Goal: Task Accomplishment & Management: Manage account settings

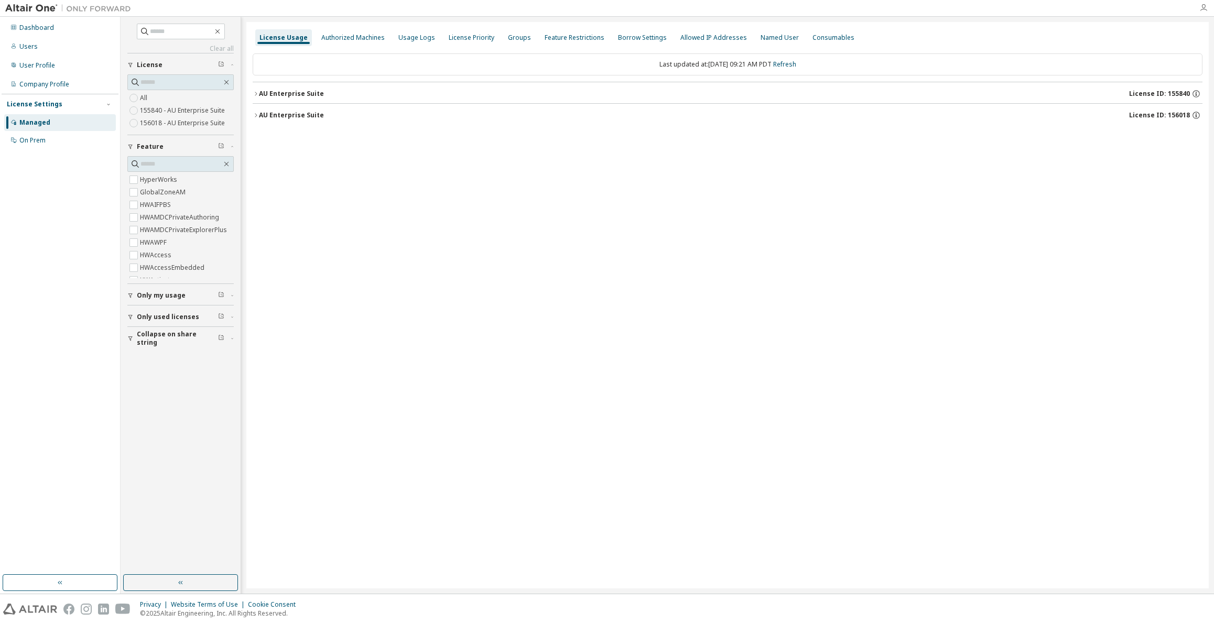
click at [1206, 10] on icon "button" at bounding box center [1204, 8] width 8 height 8
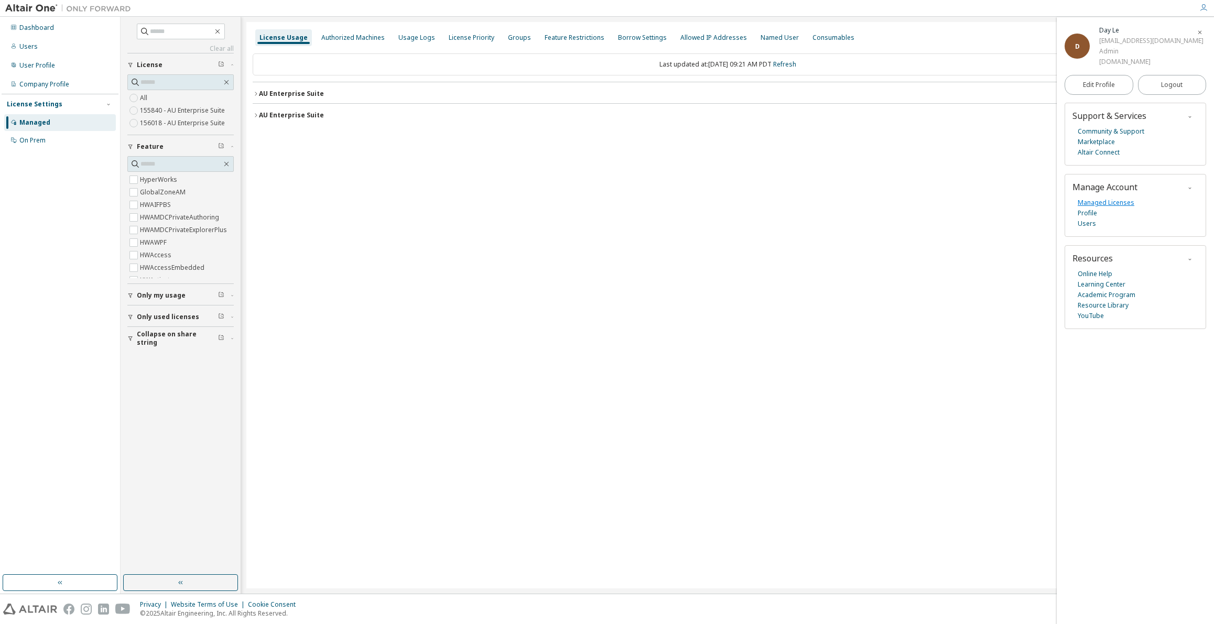
click at [1123, 203] on link "Managed Licenses" at bounding box center [1106, 203] width 57 height 10
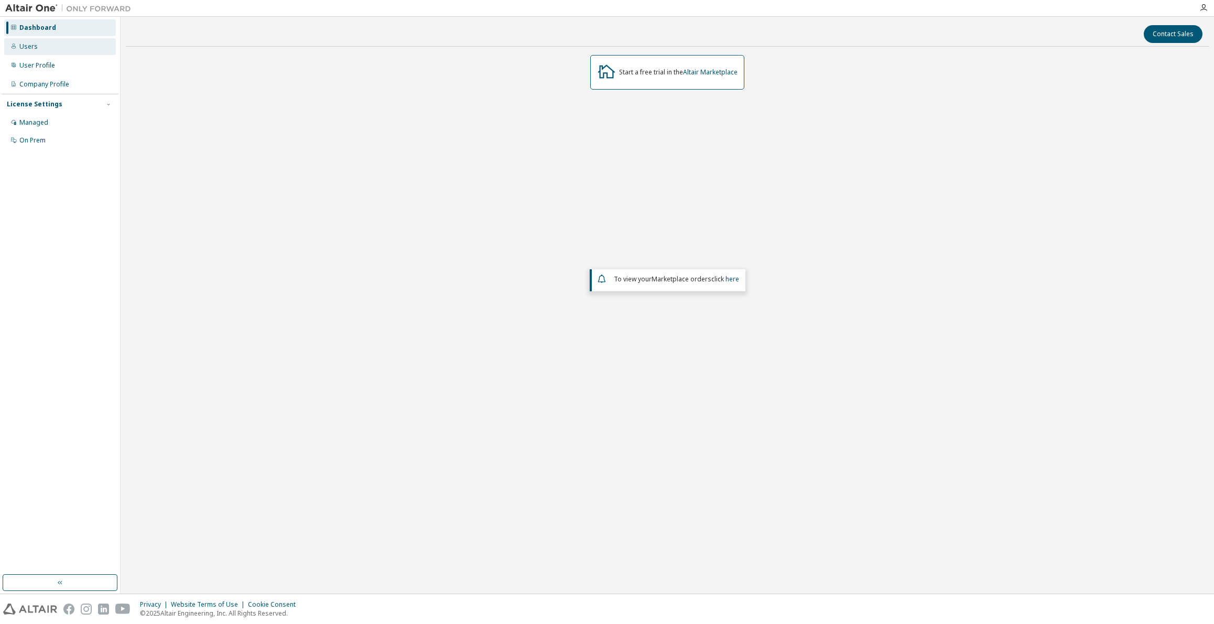
click at [37, 48] on div "Dashboard Users User Profile Company Profile License Settings Managed On Prem" at bounding box center [60, 84] width 117 height 132
click at [33, 54] on div "Users" at bounding box center [60, 46] width 112 height 17
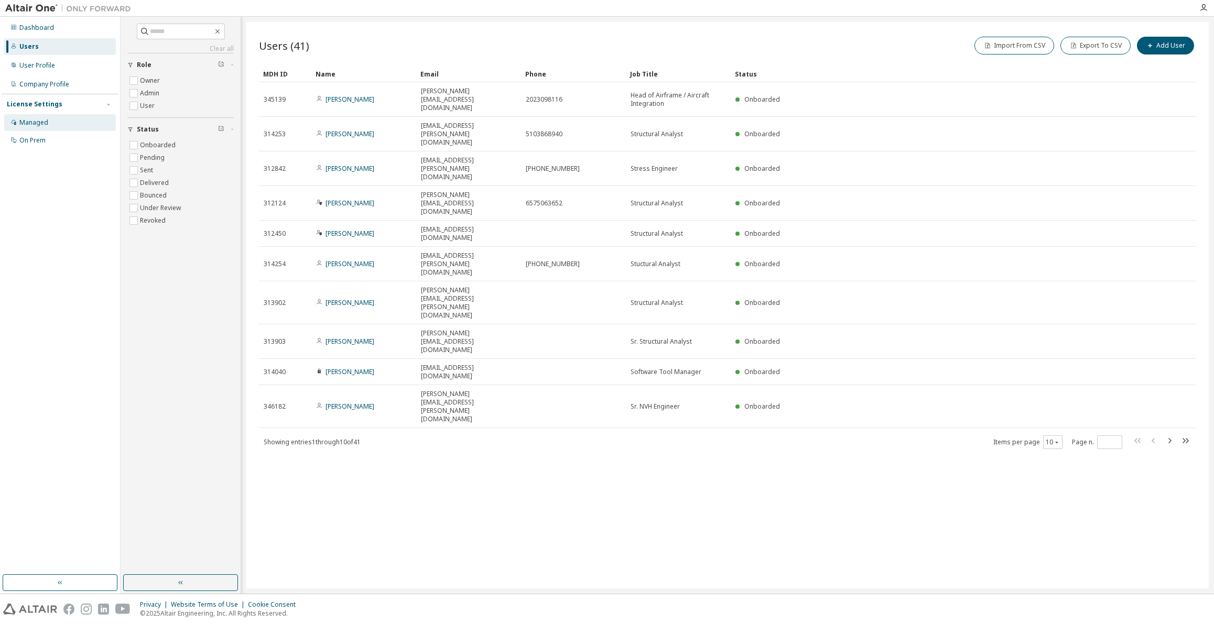
click at [55, 120] on div "Managed" at bounding box center [60, 122] width 112 height 17
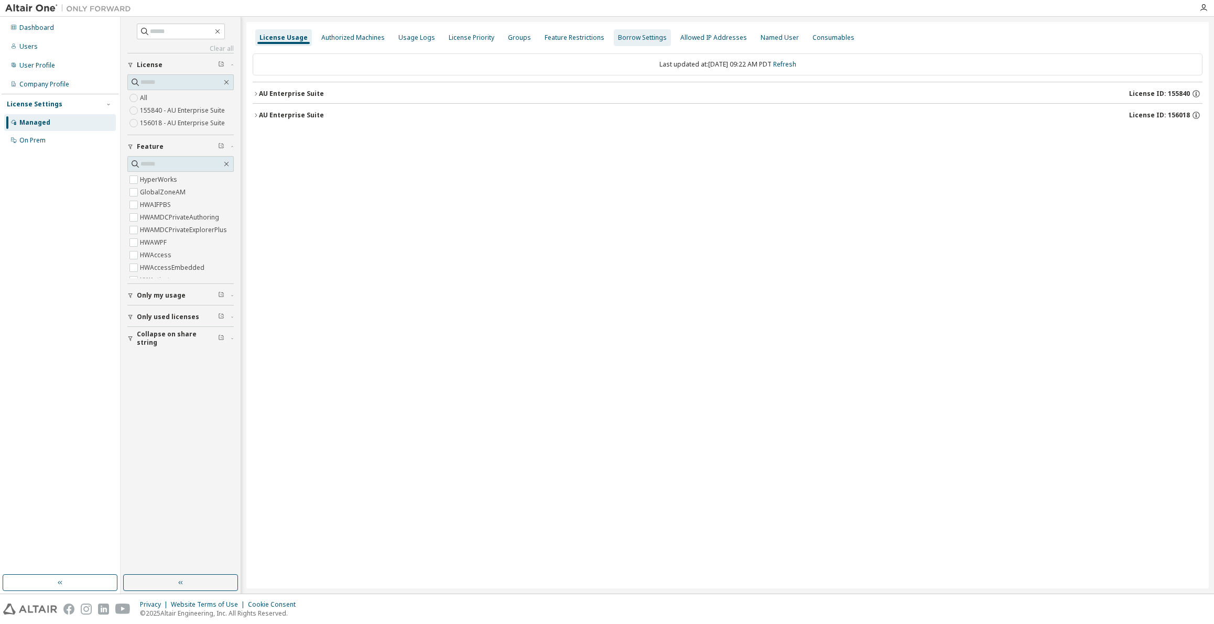
click at [511, 43] on div "Groups" at bounding box center [519, 37] width 31 height 17
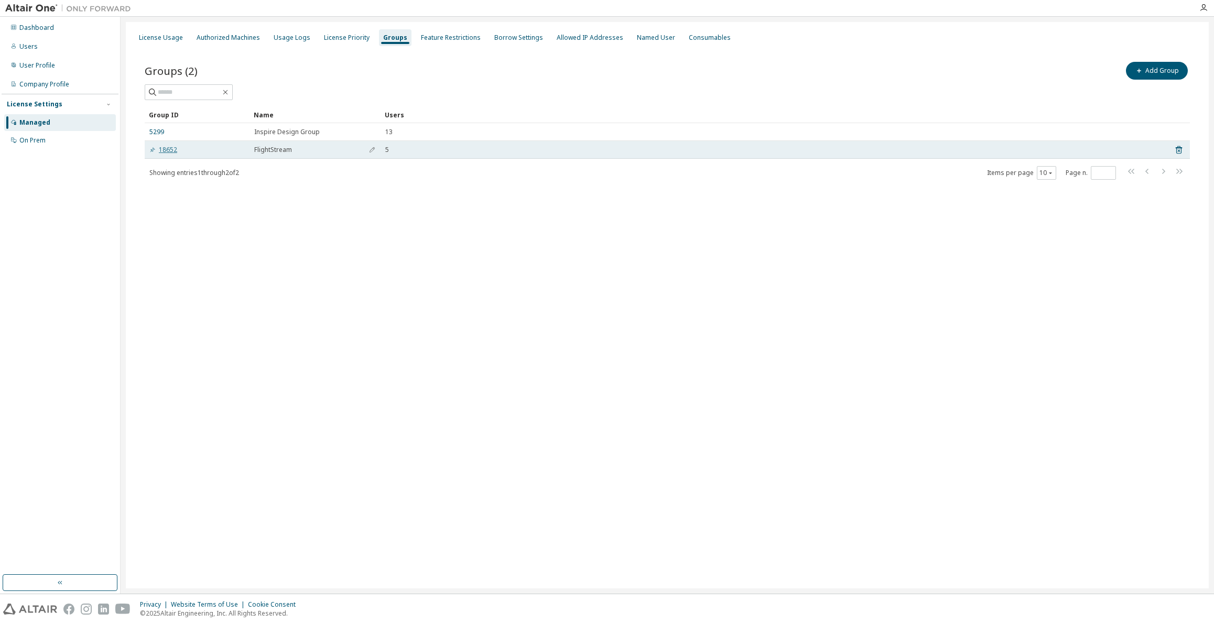
click at [171, 149] on link "18652" at bounding box center [163, 150] width 28 height 8
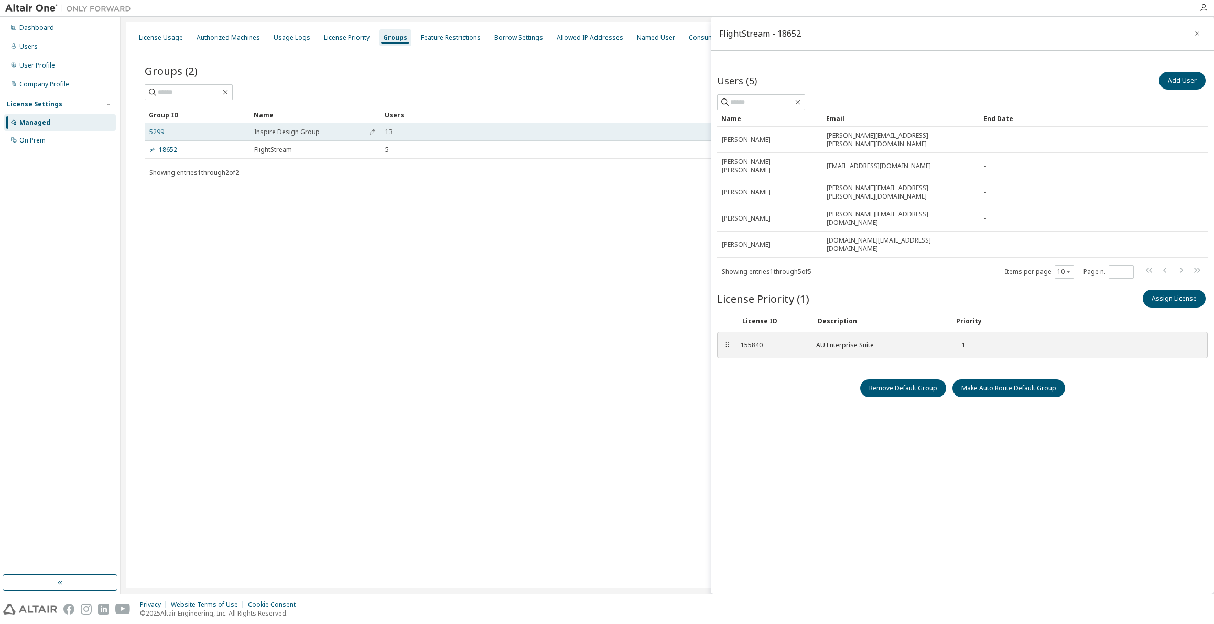
click at [157, 135] on link "5299" at bounding box center [156, 132] width 15 height 8
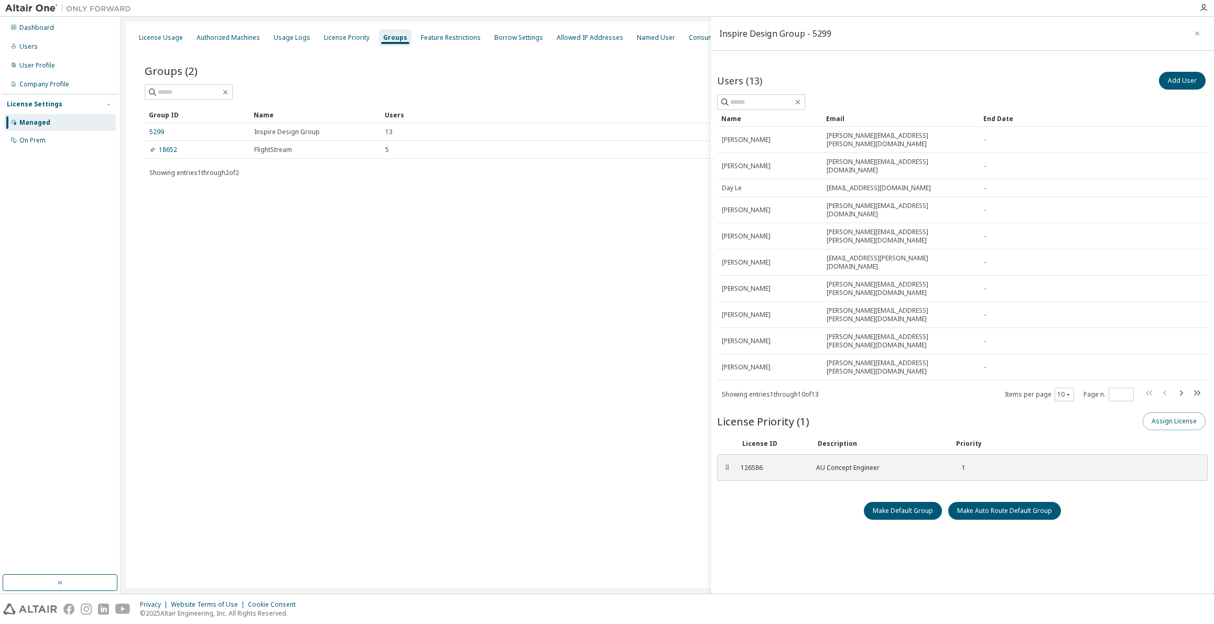
click at [1166, 413] on button "Assign License" at bounding box center [1174, 422] width 63 height 18
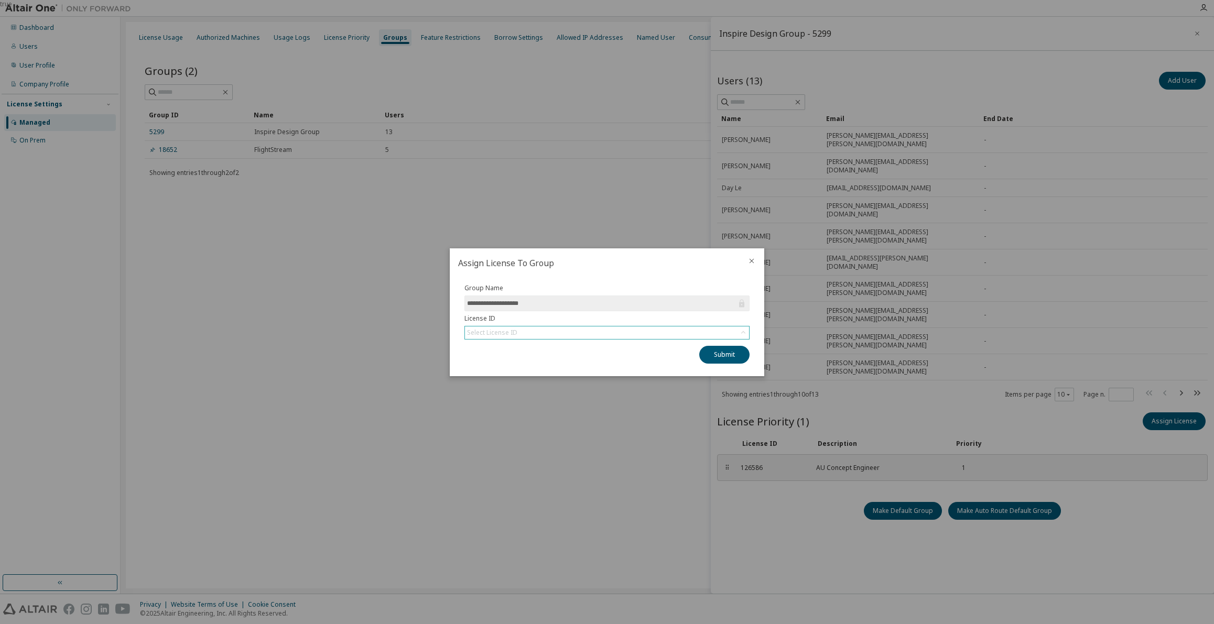
click at [650, 331] on div "Select License ID" at bounding box center [607, 333] width 284 height 13
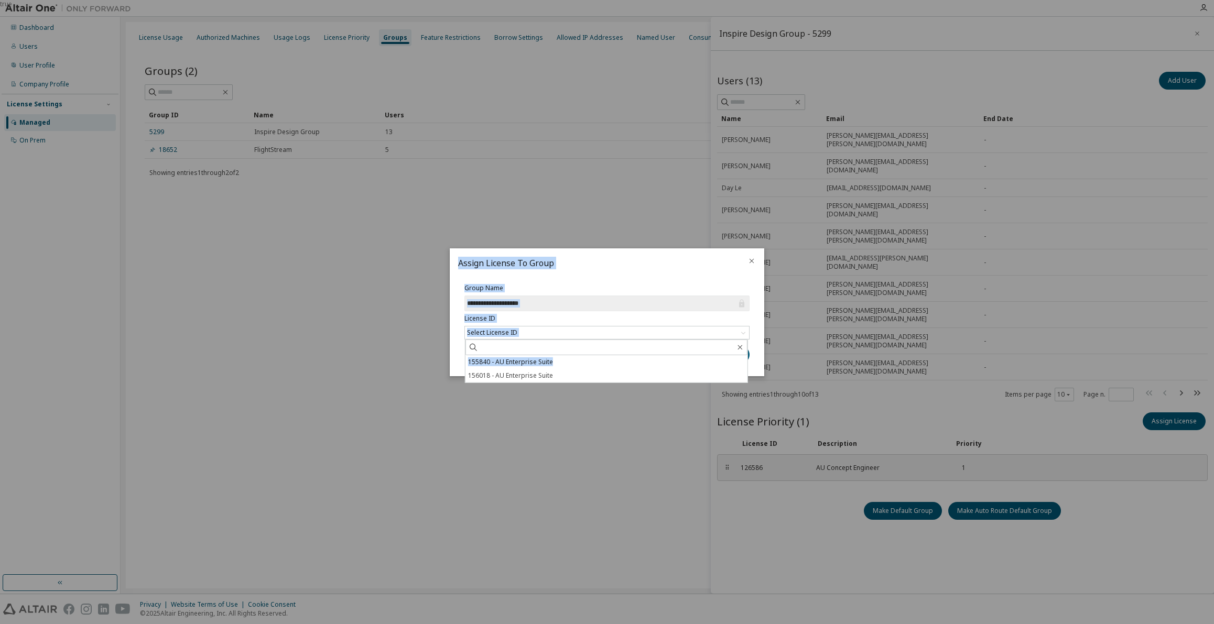
drag, startPoint x: 573, startPoint y: 360, endPoint x: 550, endPoint y: 451, distance: 93.5
click at [542, 0] on div "**********" at bounding box center [607, 0] width 1214 height 0
drag, startPoint x: 624, startPoint y: 471, endPoint x: 627, endPoint y: 462, distance: 9.2
click at [625, 471] on div "true" at bounding box center [607, 312] width 1214 height 624
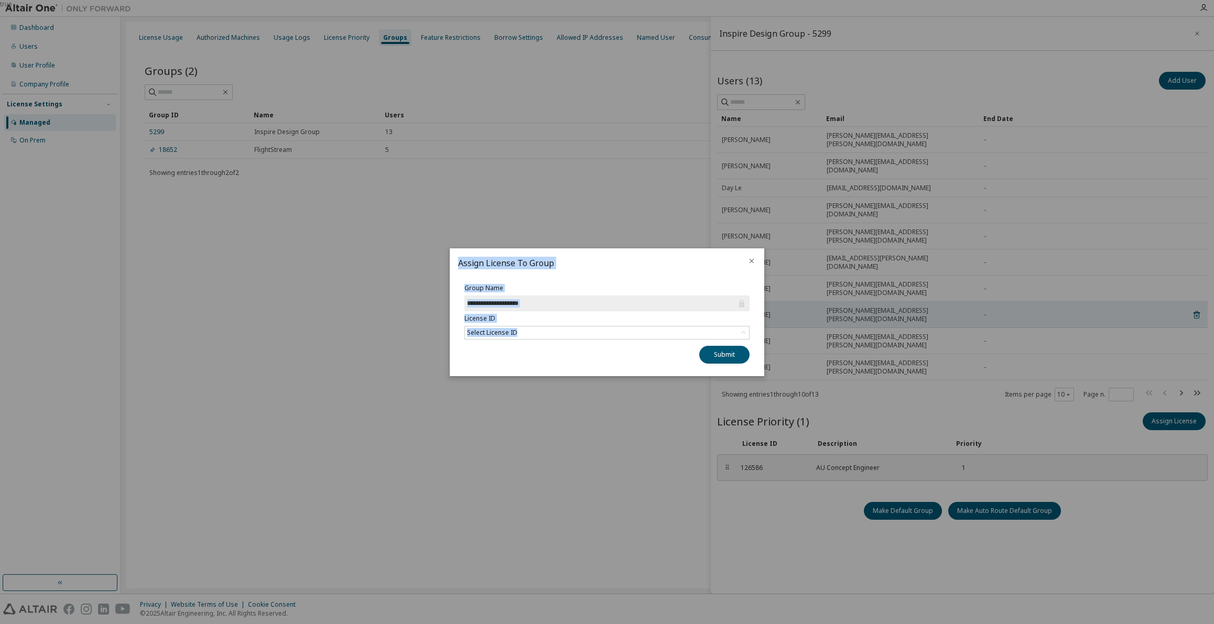
click at [751, 262] on icon "close" at bounding box center [752, 261] width 8 height 8
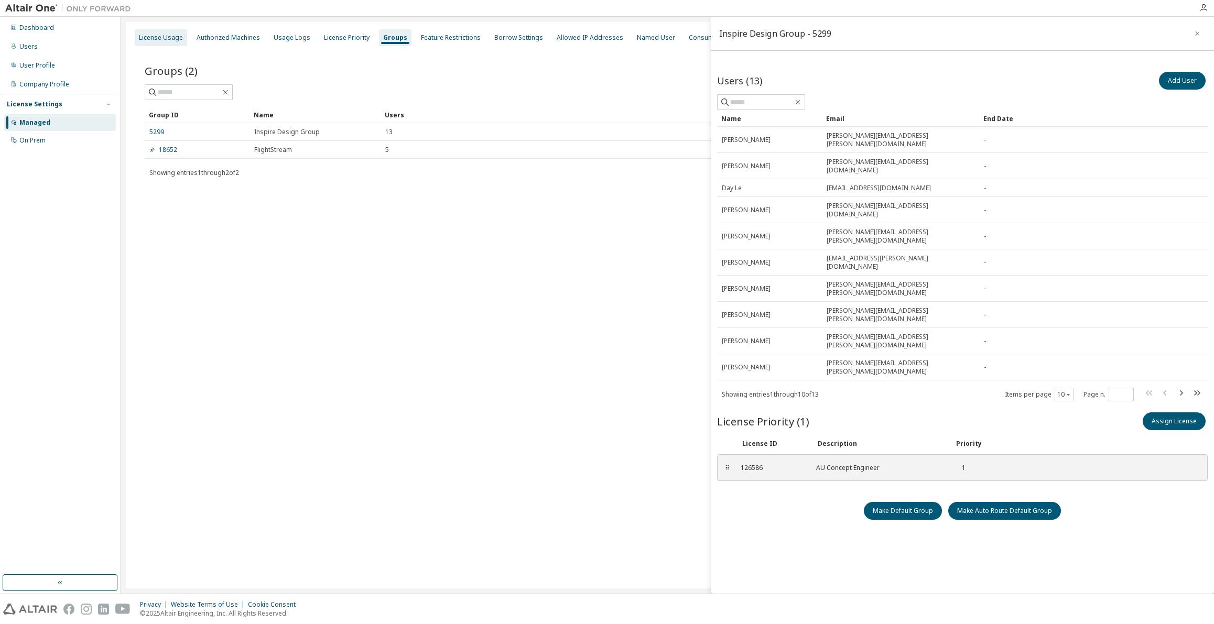
click at [164, 40] on div "License Usage" at bounding box center [161, 38] width 44 height 8
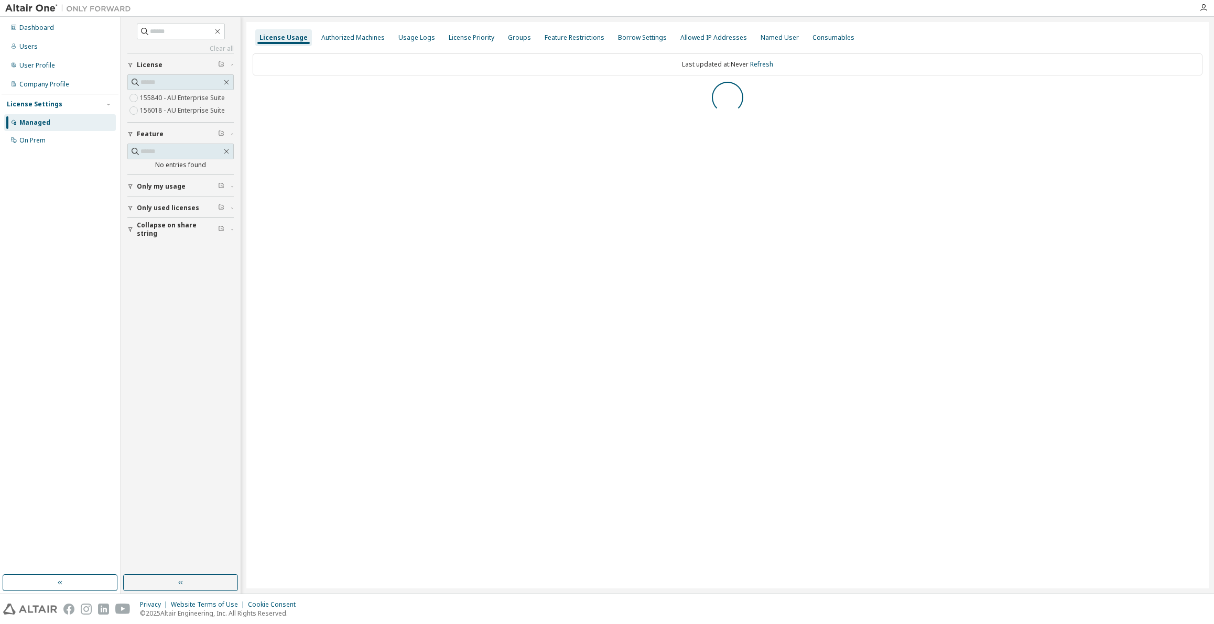
click at [152, 99] on label "155840 - AU Enterprise Suite" at bounding box center [183, 98] width 87 height 13
click at [146, 100] on label "155840 - AU Enterprise Suite" at bounding box center [183, 98] width 87 height 13
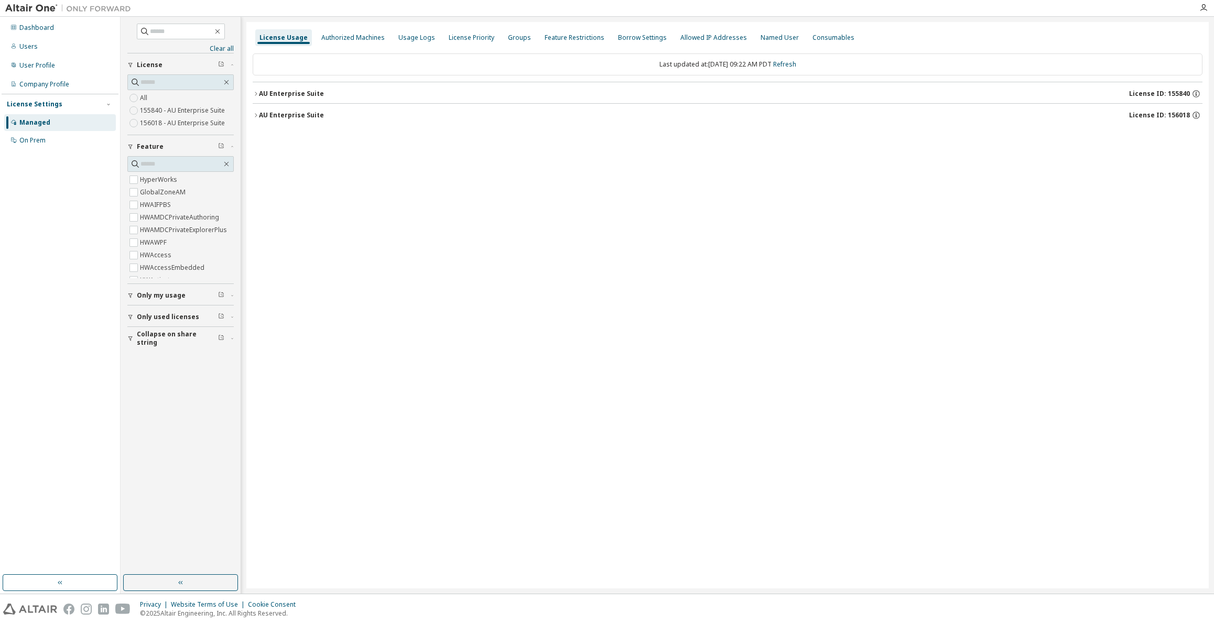
click at [254, 119] on button "AU Enterprise Suite License ID: 156018" at bounding box center [728, 115] width 950 height 23
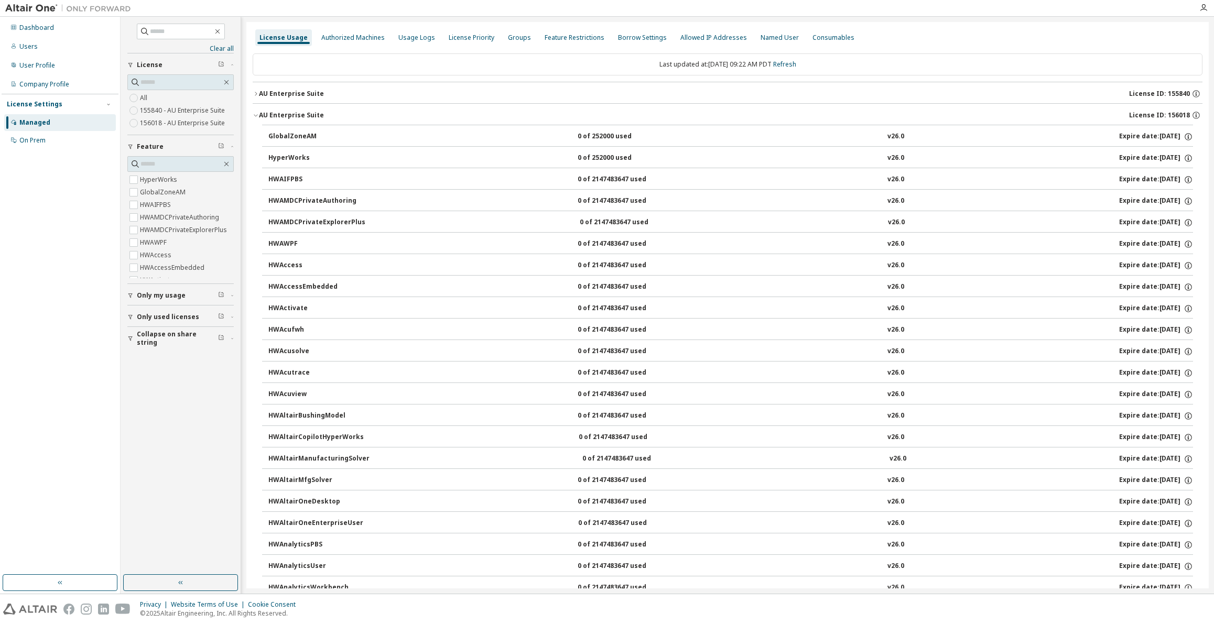
click at [255, 117] on icon "button" at bounding box center [256, 115] width 6 height 6
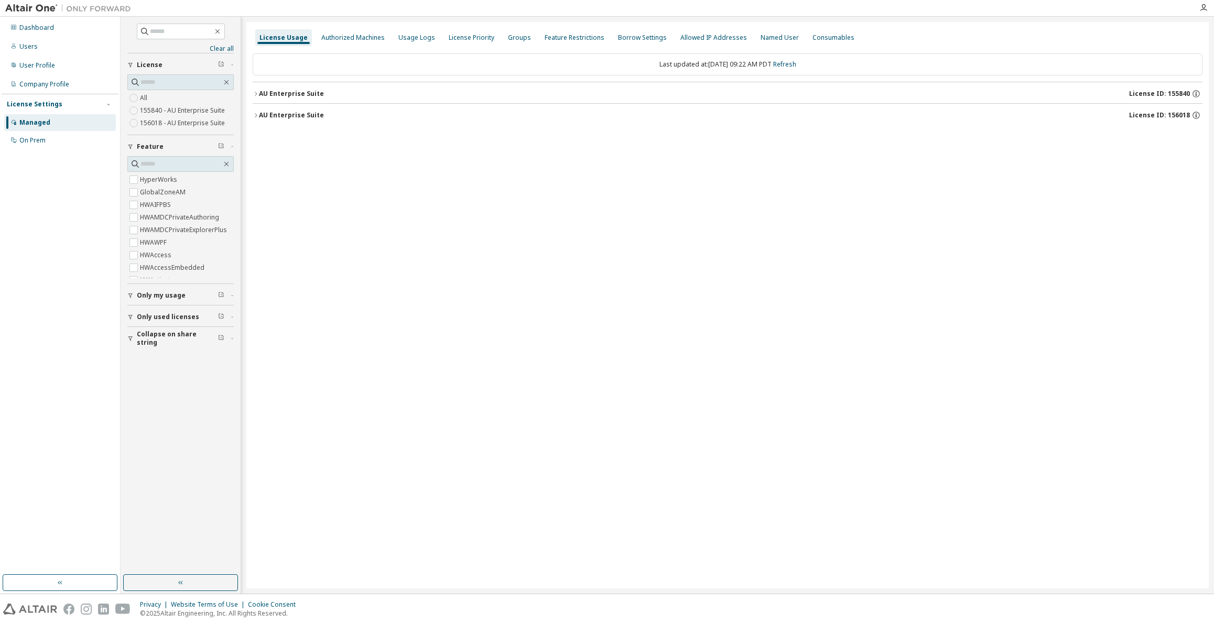
drag, startPoint x: 256, startPoint y: 93, endPoint x: 276, endPoint y: 94, distance: 20.5
click at [256, 93] on icon "button" at bounding box center [256, 94] width 6 height 6
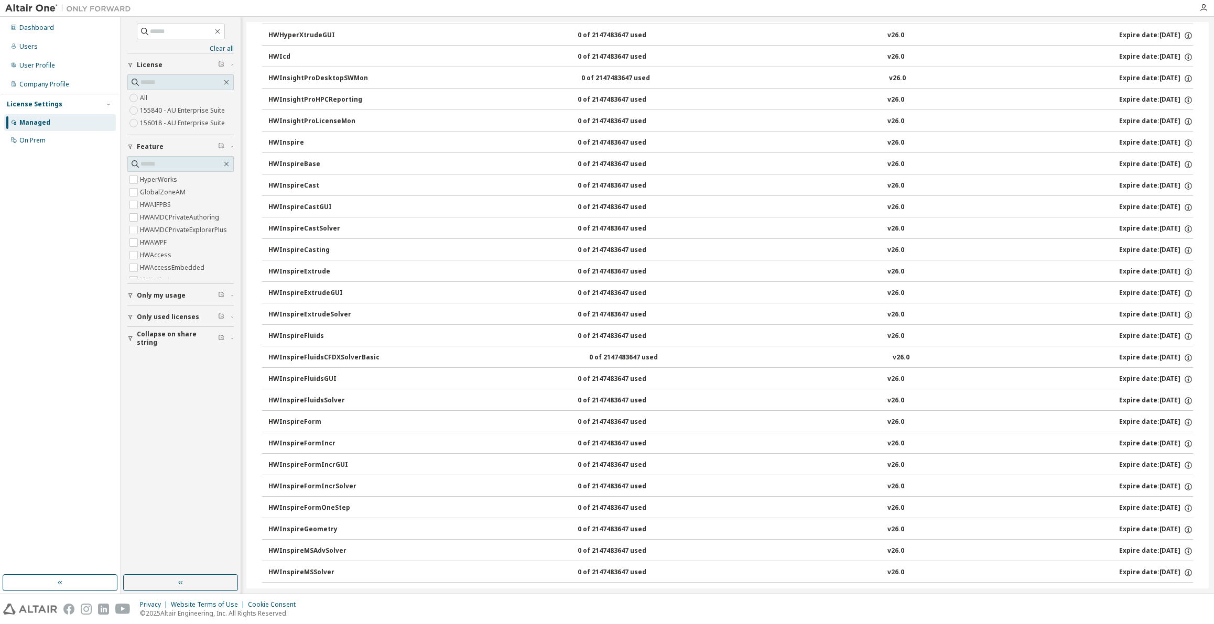
scroll to position [2681, 0]
drag, startPoint x: 1212, startPoint y: 249, endPoint x: 1240, endPoint y: 41, distance: 209.4
click at [1214, 41] on html "Dashboard Users User Profile Company Profile License Settings Managed On Prem C…" at bounding box center [607, 312] width 1214 height 624
click at [1026, 282] on button "HWInspireExtrude 0 of 2147483647 used v26.0 Expire date: [DATE]" at bounding box center [730, 293] width 925 height 23
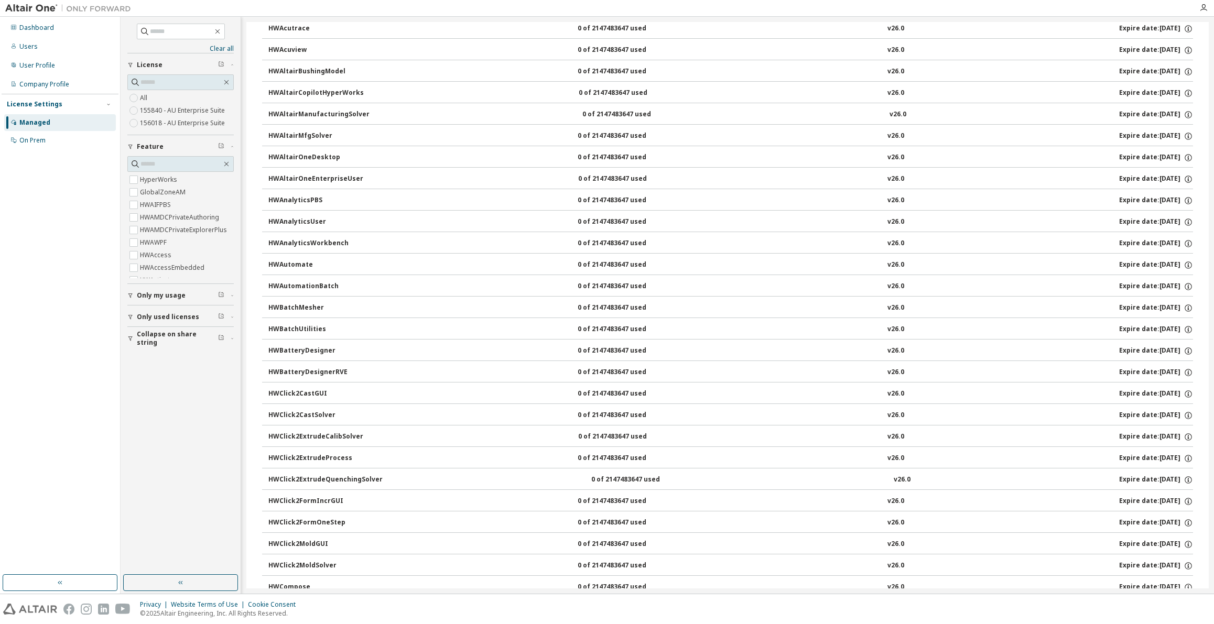
scroll to position [0, 0]
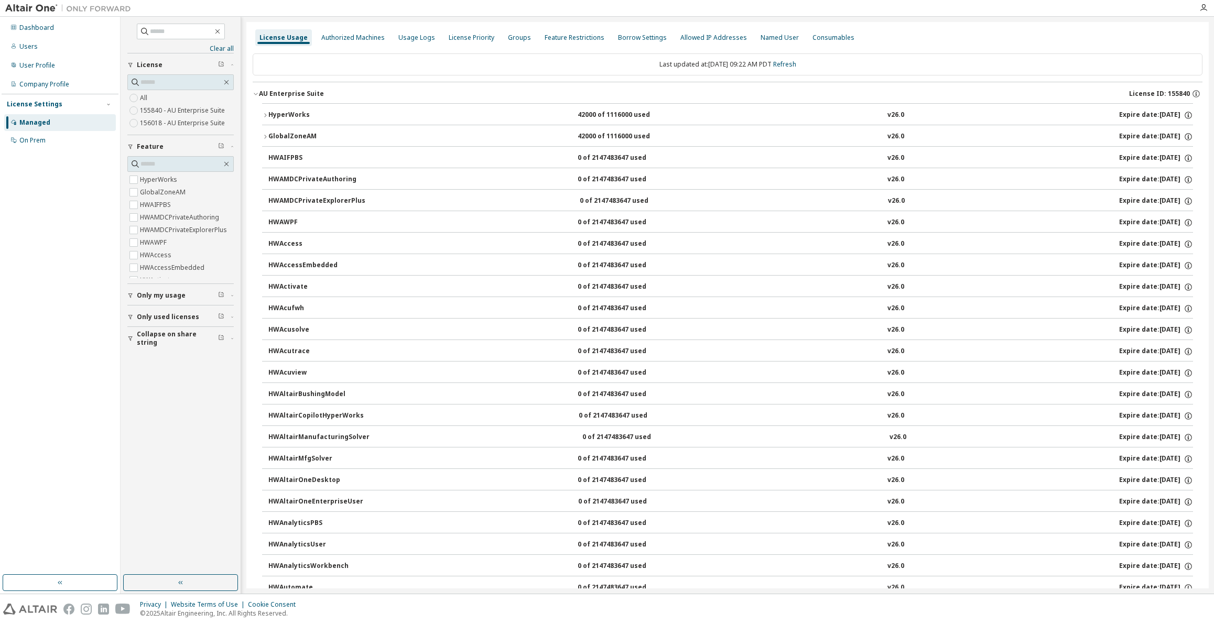
click at [254, 96] on button "AU Enterprise Suite License ID: 155840" at bounding box center [728, 93] width 950 height 23
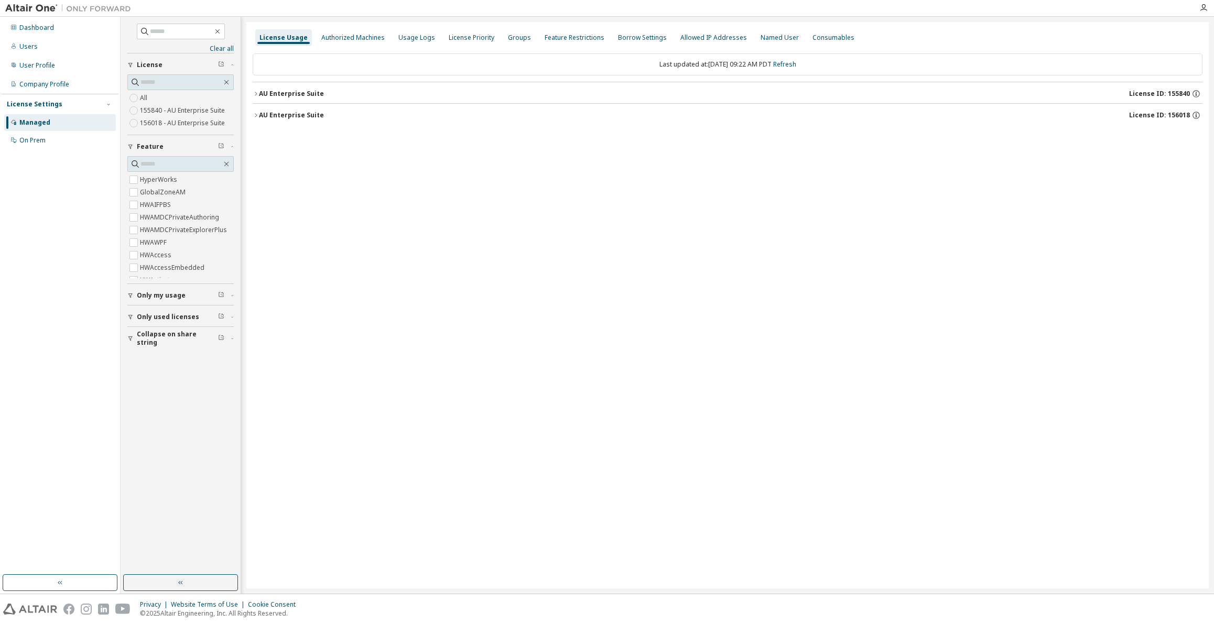
click at [256, 121] on button "AU Enterprise Suite License ID: 156018" at bounding box center [728, 115] width 950 height 23
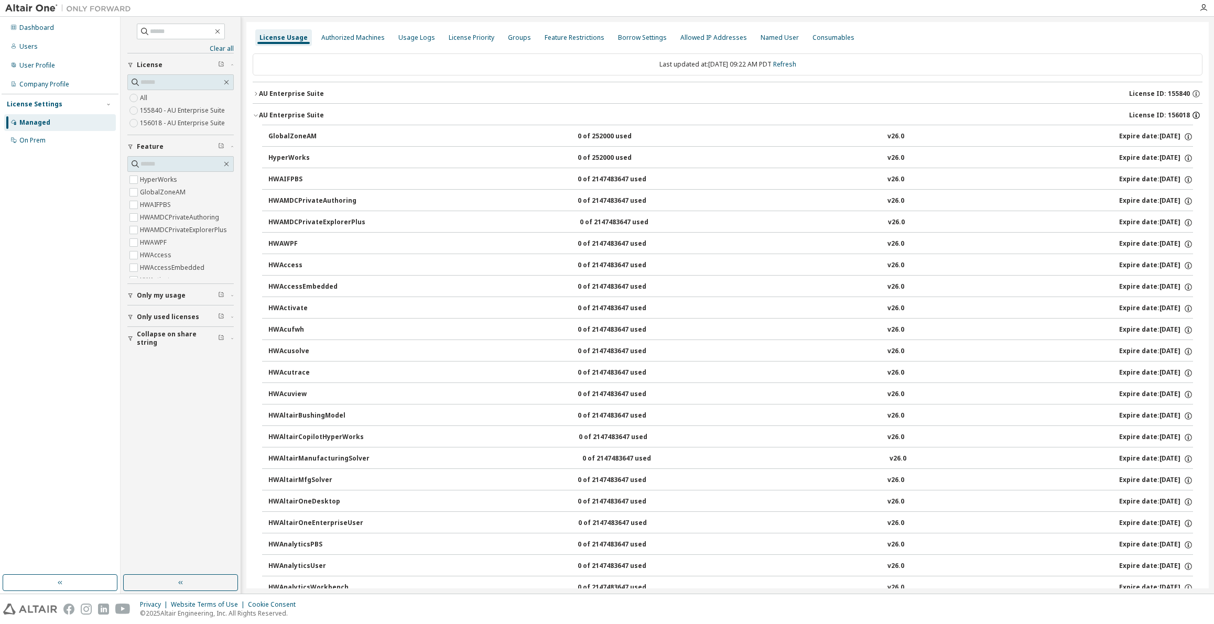
click at [1192, 115] on icon "button" at bounding box center [1196, 115] width 9 height 9
click at [1192, 93] on icon "button" at bounding box center [1196, 93] width 9 height 9
click at [1078, 68] on div "Last updated at: [DATE] 09:22 AM PDT Refresh" at bounding box center [728, 64] width 950 height 22
click at [508, 38] on div "Groups" at bounding box center [519, 38] width 23 height 8
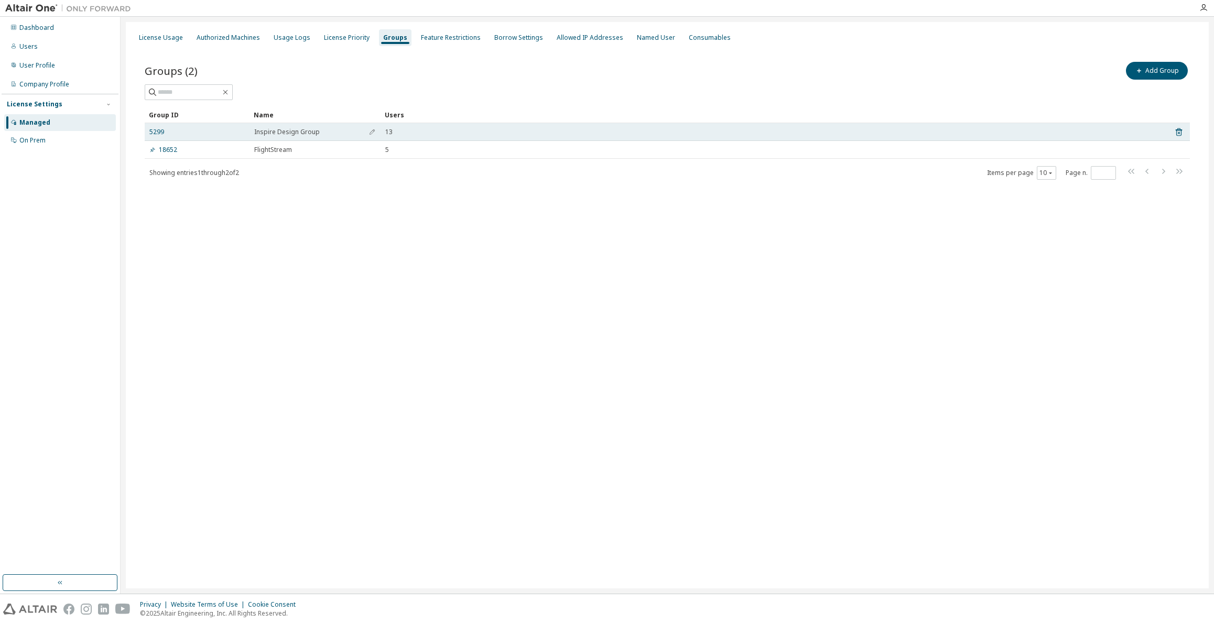
drag, startPoint x: 159, startPoint y: 132, endPoint x: 186, endPoint y: 138, distance: 27.0
click at [159, 132] on link "5299" at bounding box center [156, 132] width 15 height 8
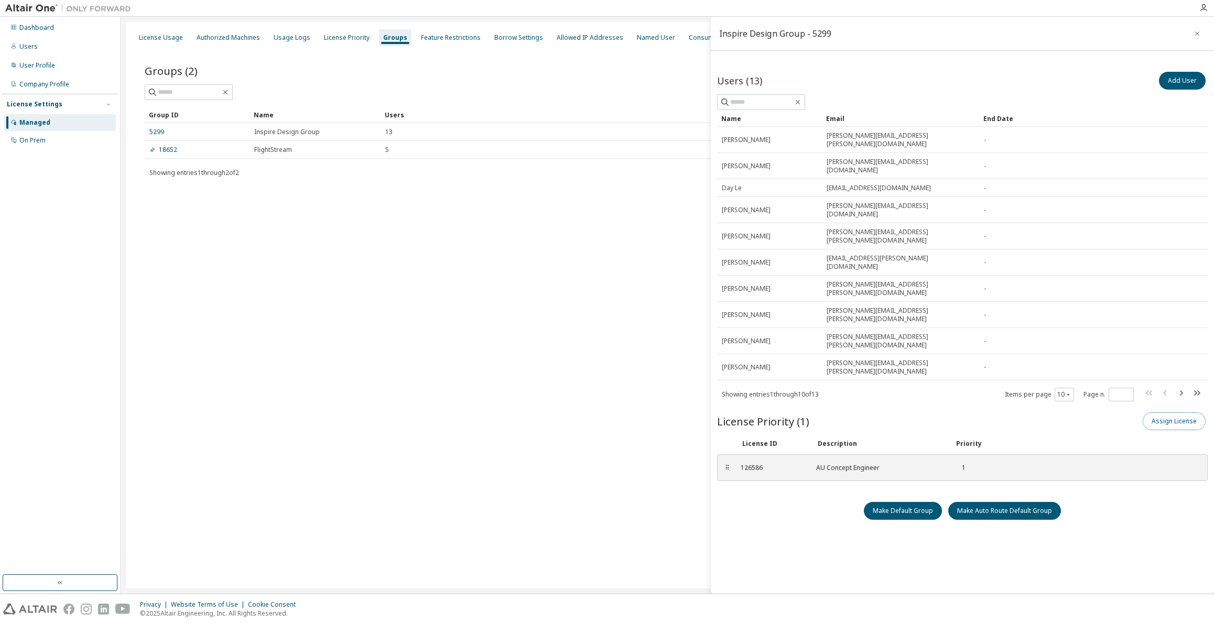
click at [1177, 413] on button "Assign License" at bounding box center [1174, 422] width 63 height 18
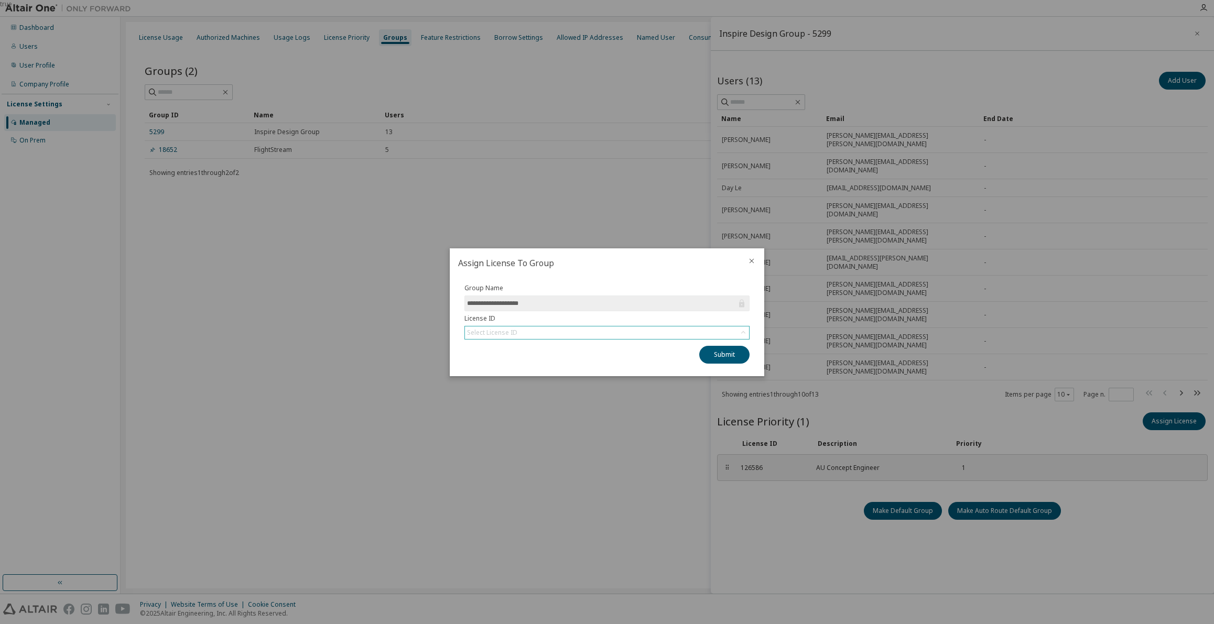
click at [569, 333] on div "Select License ID" at bounding box center [607, 333] width 284 height 13
drag, startPoint x: 538, startPoint y: 374, endPoint x: 575, endPoint y: 385, distance: 38.3
click at [538, 374] on li "156018 - AU Enterprise Suite" at bounding box center [607, 376] width 282 height 14
click at [731, 352] on button "Submit" at bounding box center [724, 355] width 50 height 18
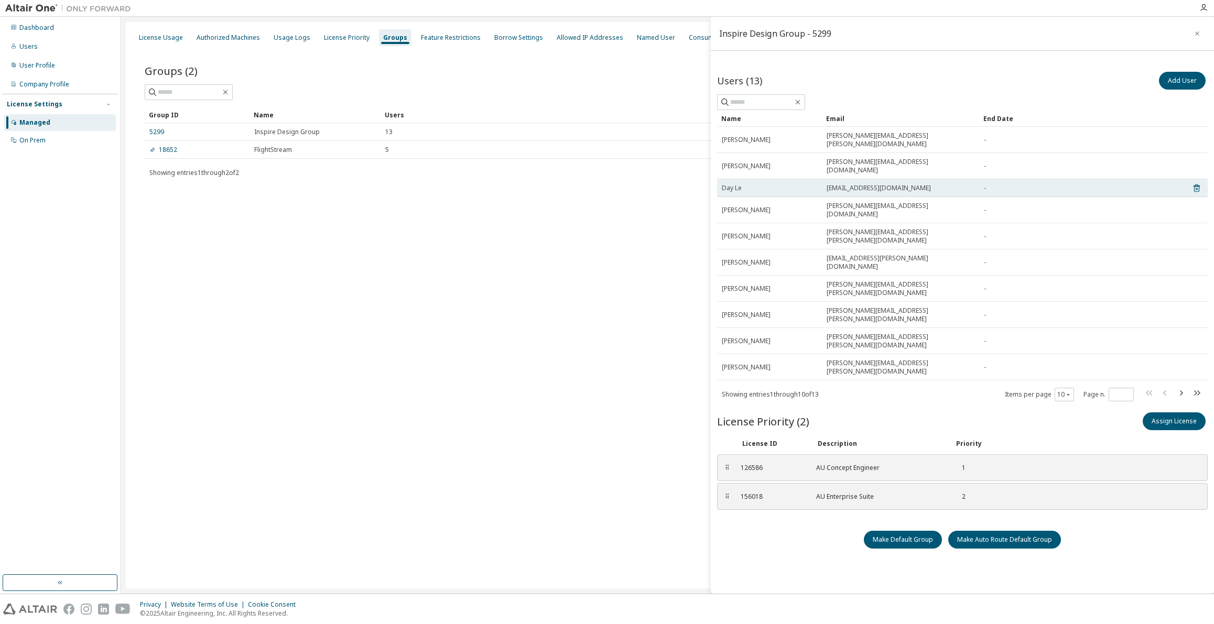
click at [775, 184] on div "Day Le" at bounding box center [769, 188] width 95 height 8
click at [770, 184] on div "Day Le" at bounding box center [769, 188] width 95 height 8
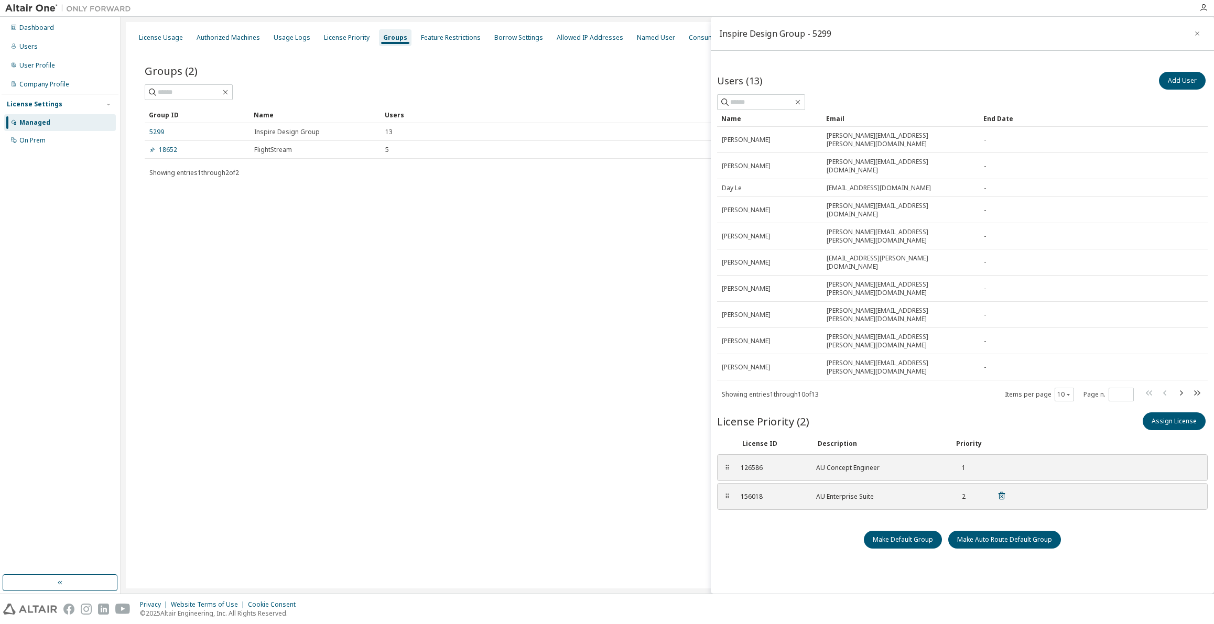
click at [827, 493] on div "AU Enterprise Suite" at bounding box center [879, 497] width 126 height 8
click at [36, 49] on div "Users" at bounding box center [60, 46] width 112 height 17
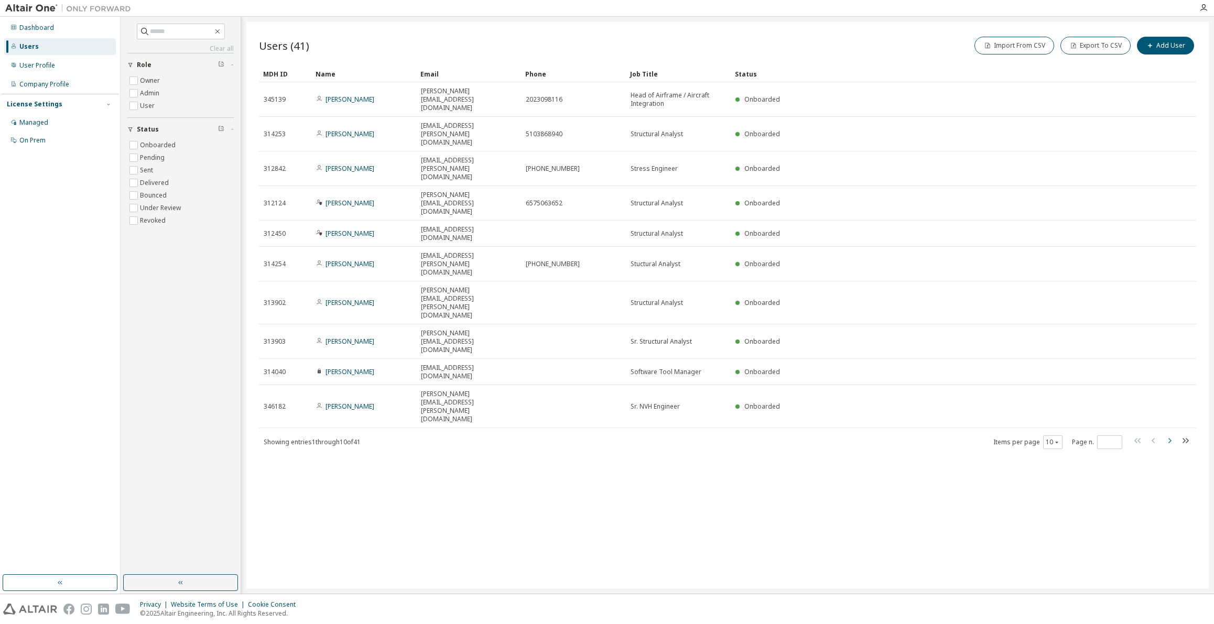
click at [1172, 435] on icon "button" at bounding box center [1170, 441] width 13 height 13
type input "*"
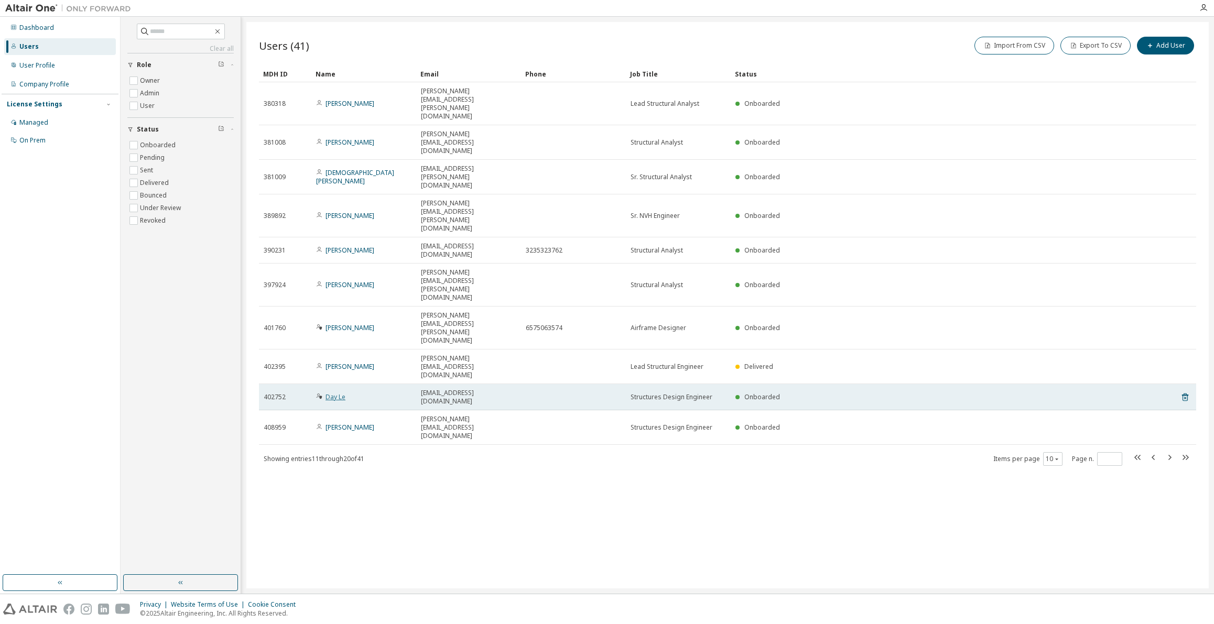
click at [332, 393] on link "Day Le" at bounding box center [336, 397] width 20 height 9
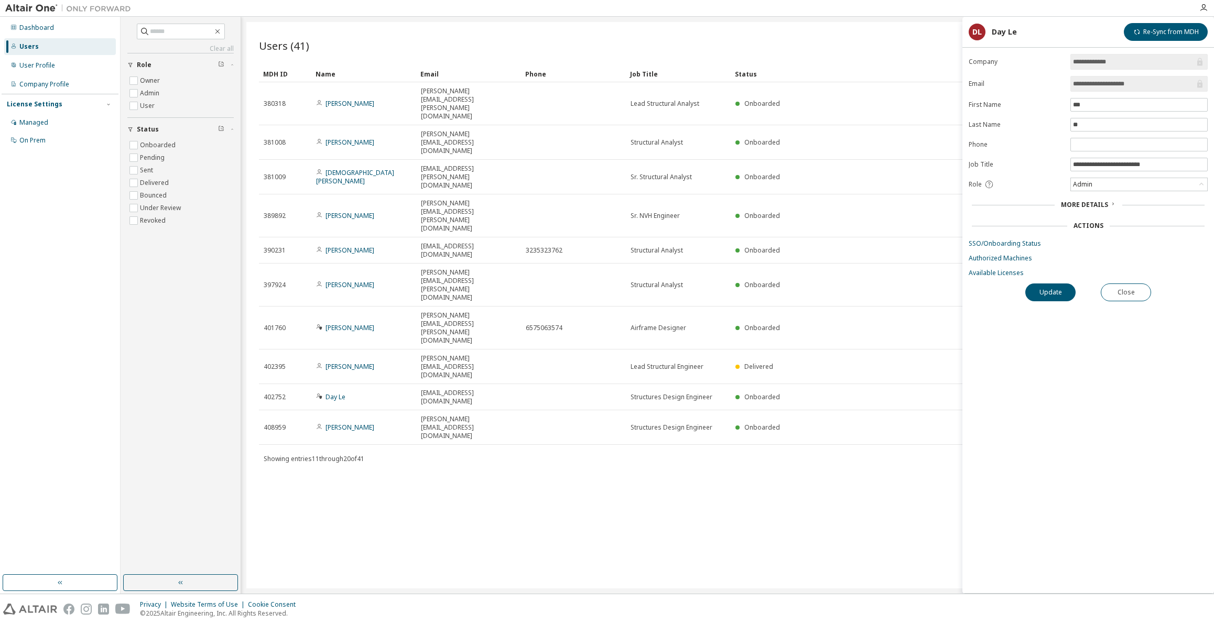
click at [1109, 206] on div "More Details" at bounding box center [1088, 205] width 55 height 8
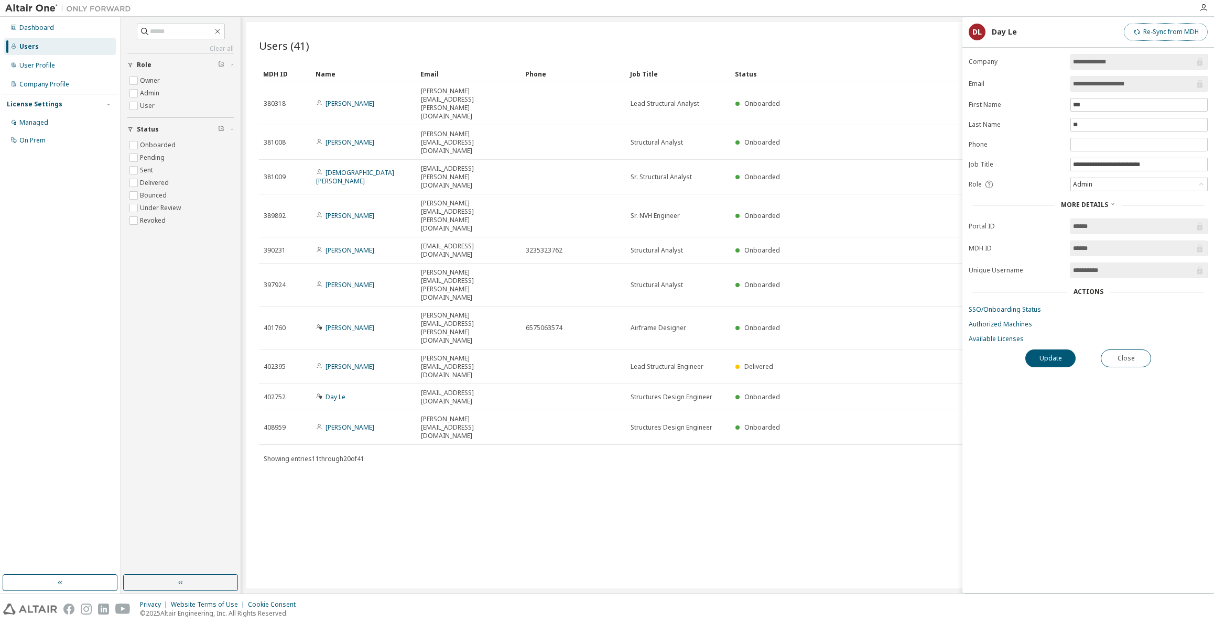
click at [1175, 33] on button "Re-Sync from MDH" at bounding box center [1166, 32] width 84 height 18
click at [996, 335] on link "Available Licenses" at bounding box center [1088, 339] width 239 height 8
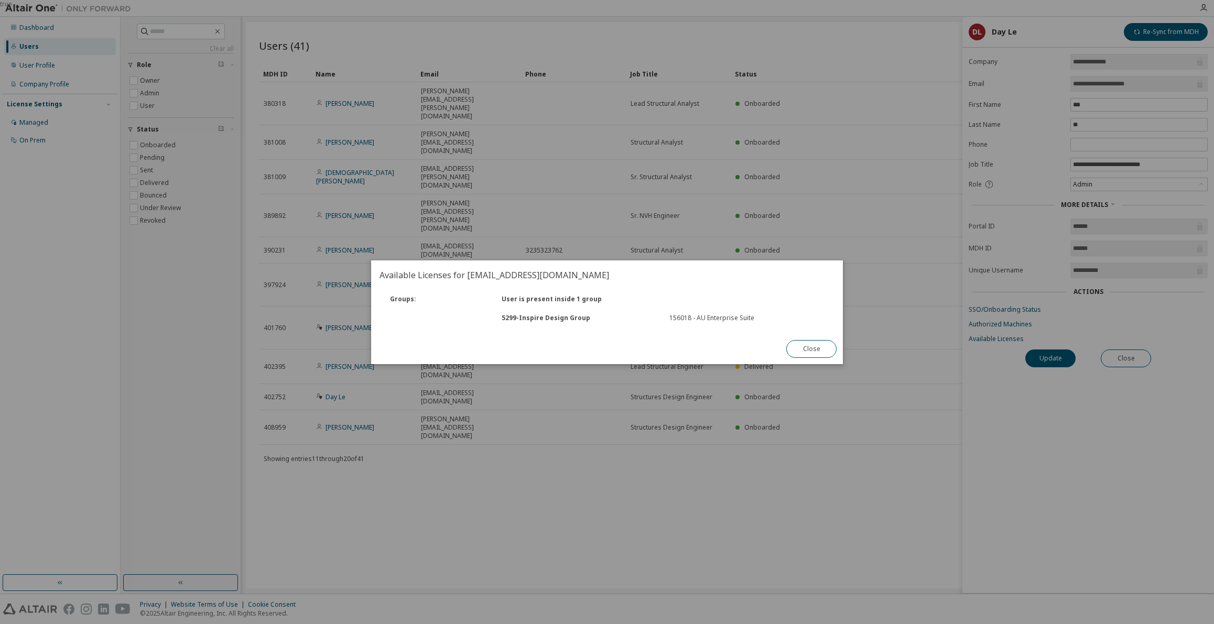
click at [813, 350] on button "Close" at bounding box center [812, 349] width 50 height 18
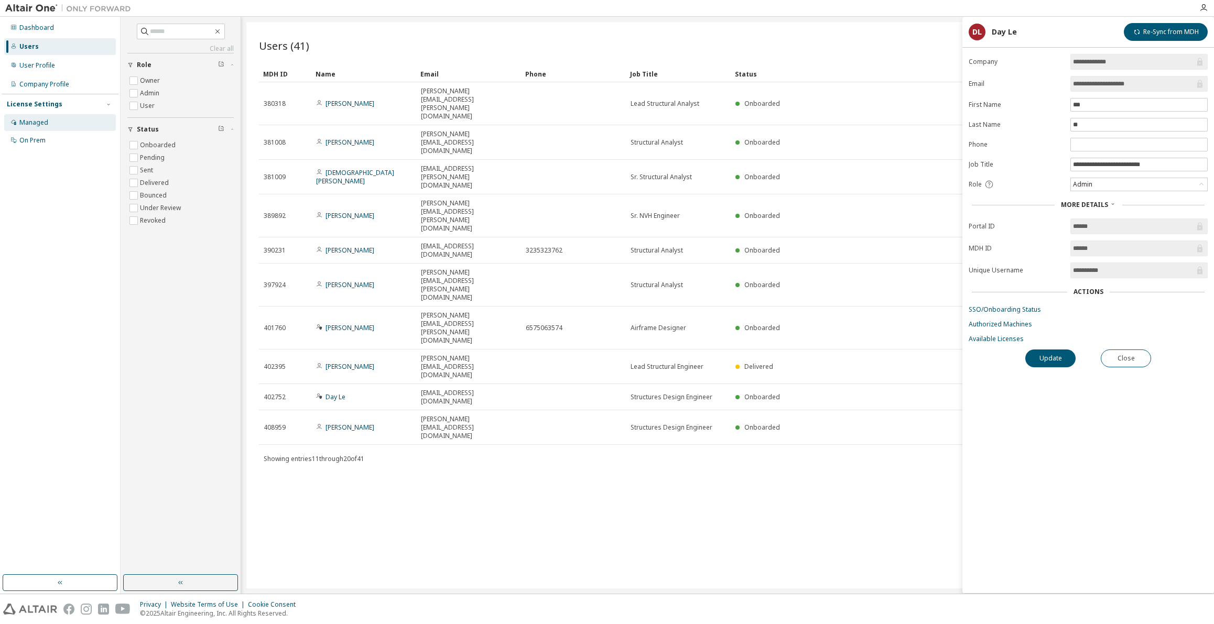
click at [50, 125] on div "Managed" at bounding box center [60, 122] width 112 height 17
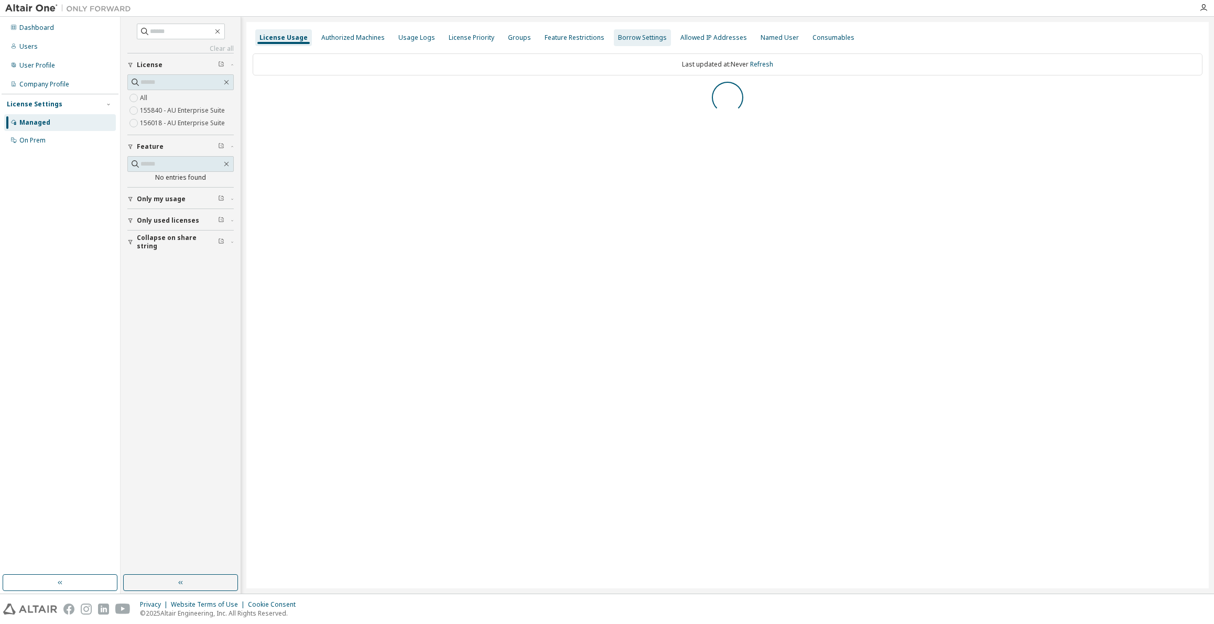
click at [510, 40] on div "Groups" at bounding box center [519, 38] width 23 height 8
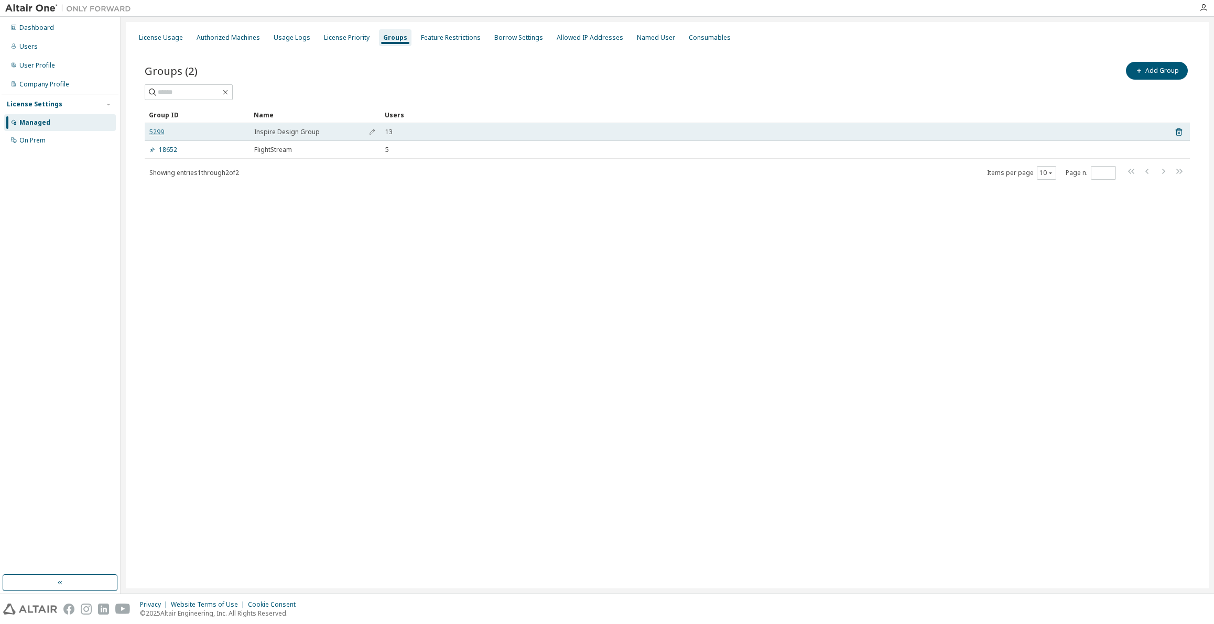
click at [163, 129] on link "5299" at bounding box center [156, 132] width 15 height 8
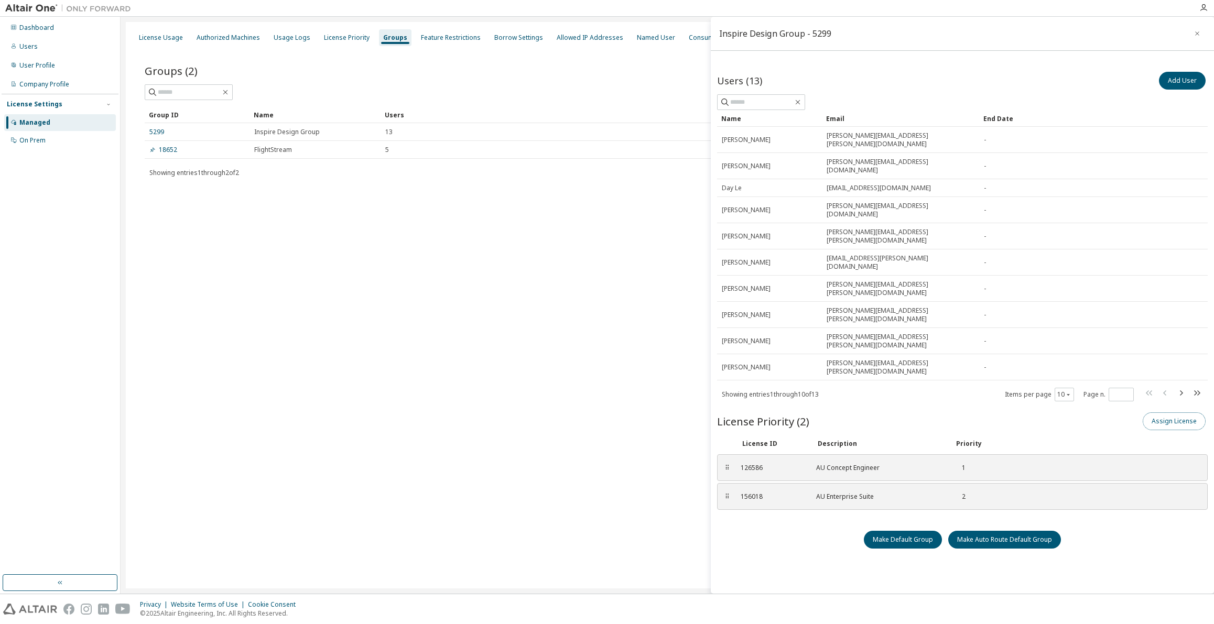
click at [1172, 413] on button "Assign License" at bounding box center [1174, 422] width 63 height 18
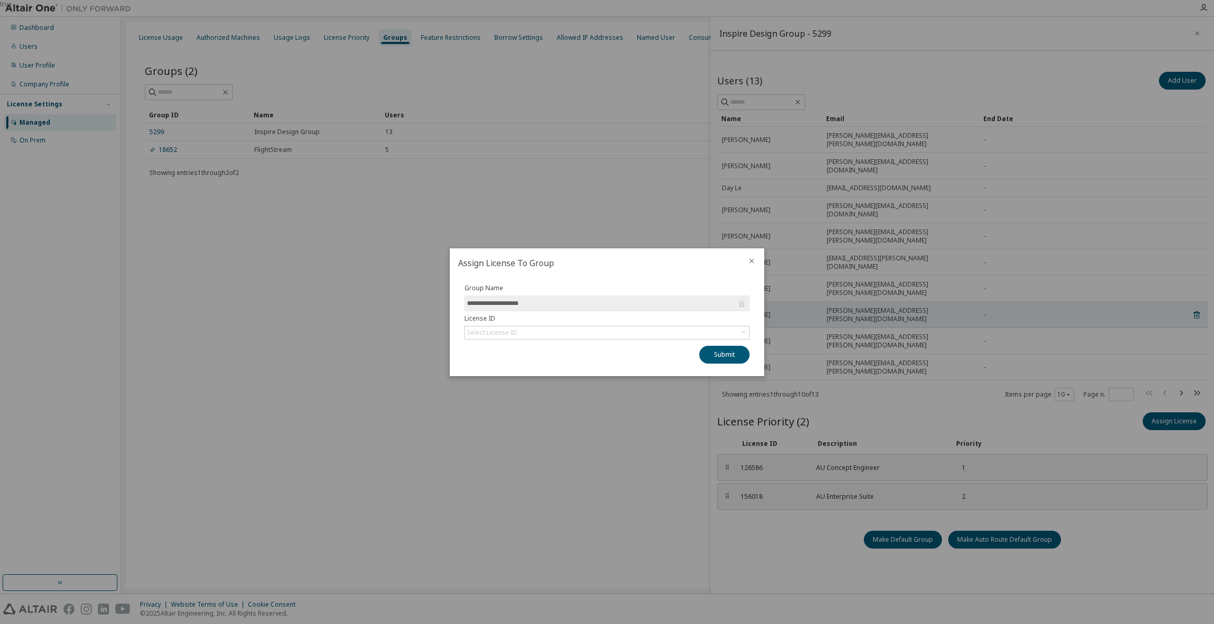
click at [749, 260] on icon "close" at bounding box center [752, 261] width 8 height 8
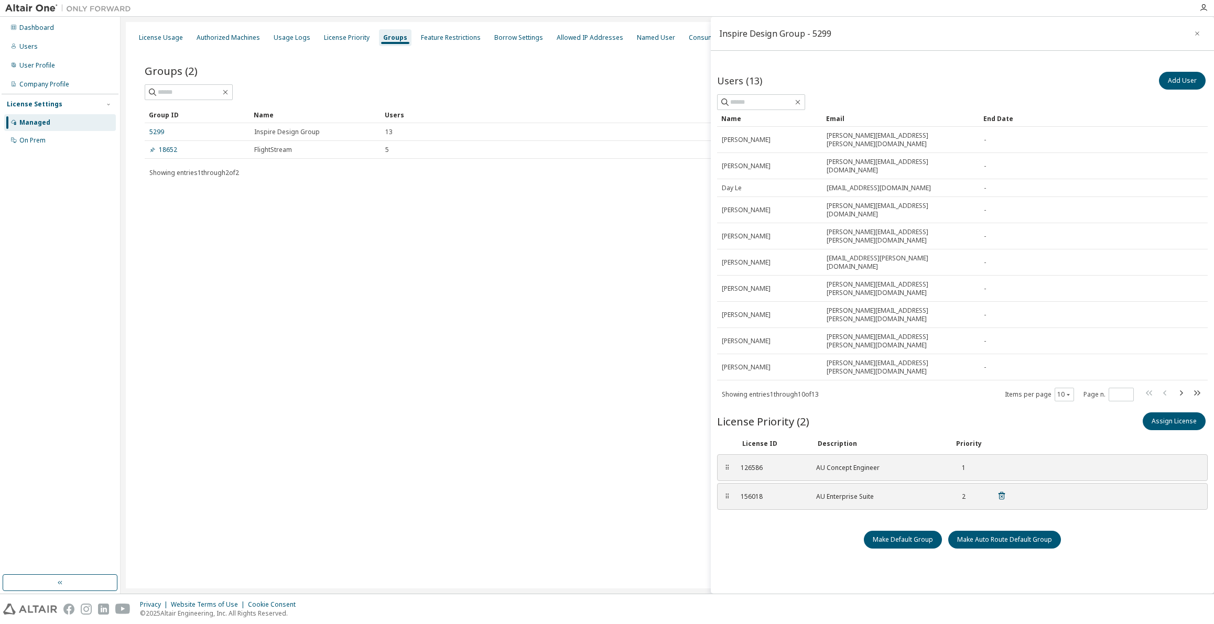
click at [1026, 483] on div "⠿ 156018 AU Enterprise Suite 2" at bounding box center [962, 496] width 491 height 27
click at [451, 41] on div "Feature Restrictions" at bounding box center [451, 38] width 60 height 8
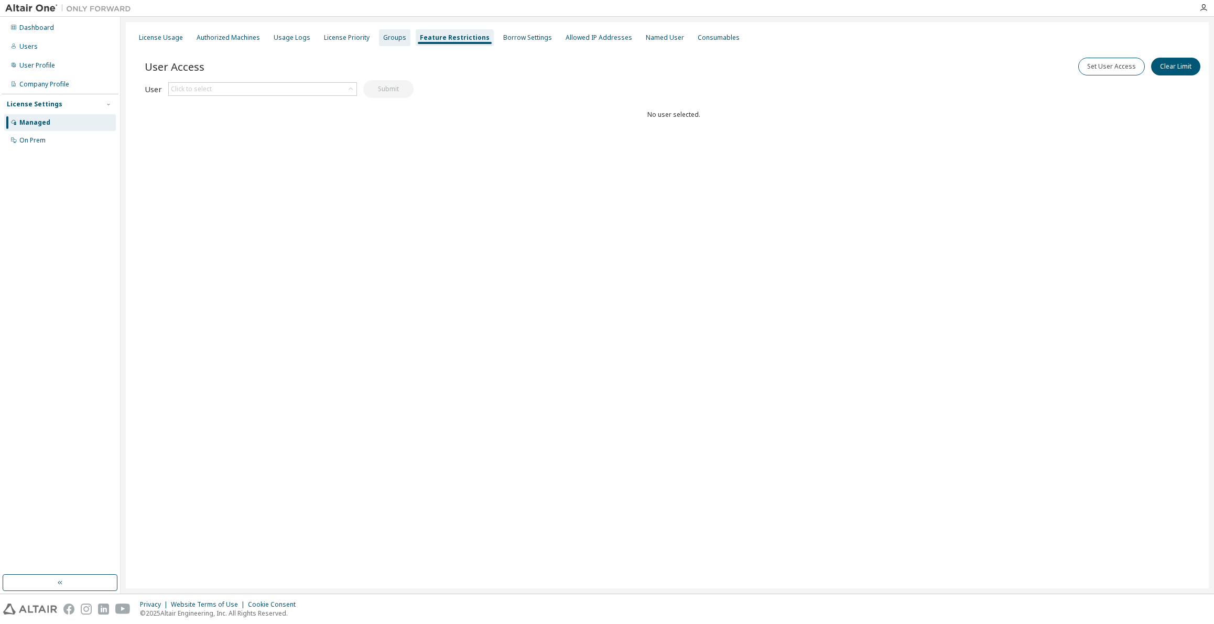
click at [384, 41] on div "Groups" at bounding box center [394, 38] width 23 height 8
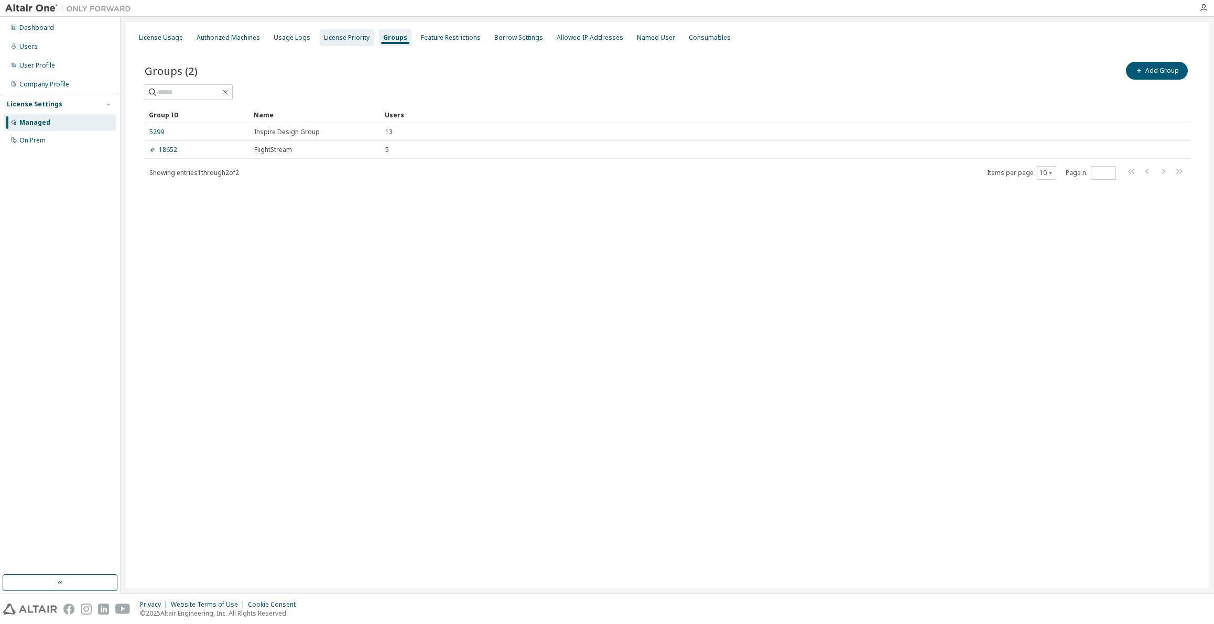
click at [333, 38] on div "License Priority" at bounding box center [347, 38] width 46 height 8
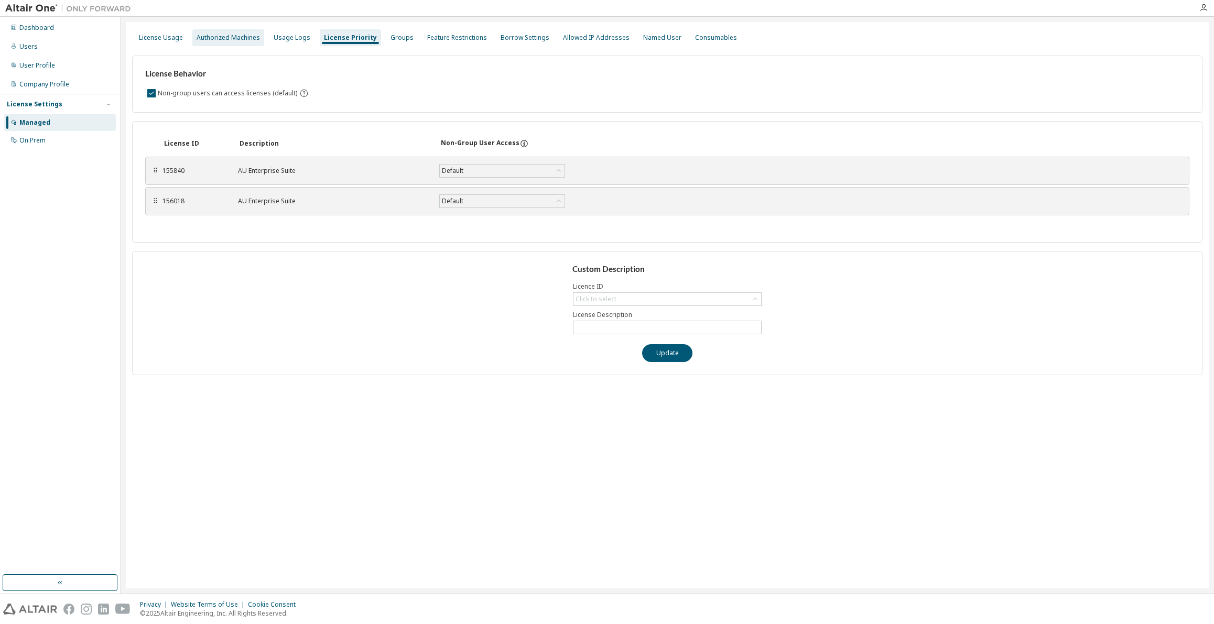
click at [230, 38] on div "Authorized Machines" at bounding box center [228, 38] width 63 height 8
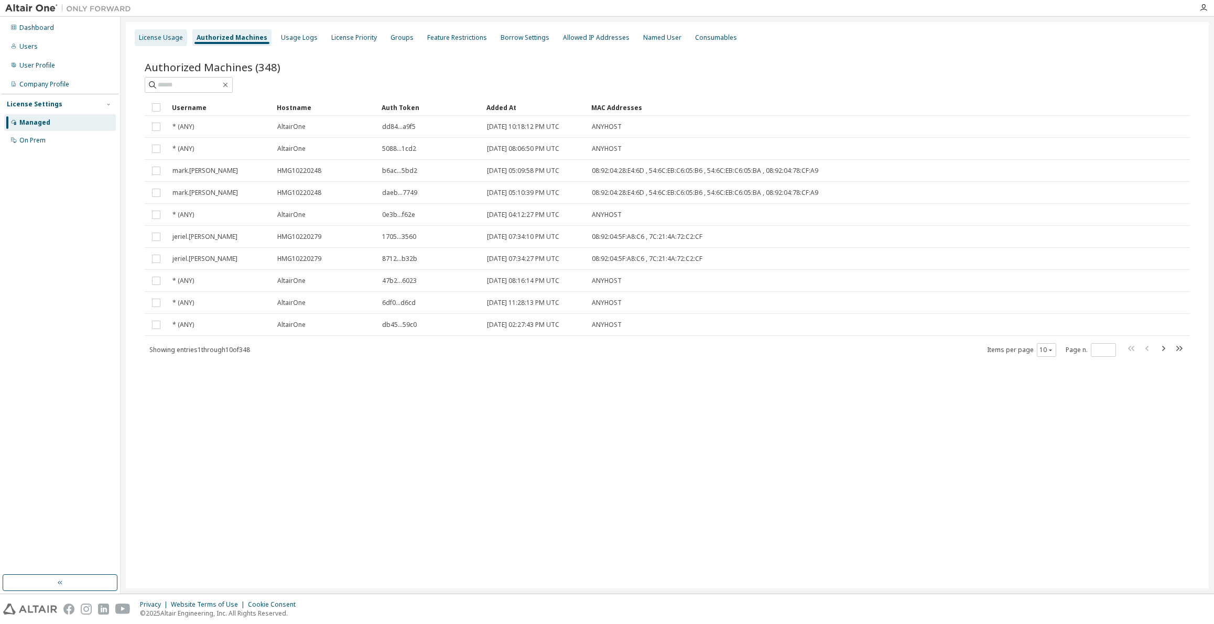
click at [163, 39] on div "License Usage" at bounding box center [161, 38] width 44 height 8
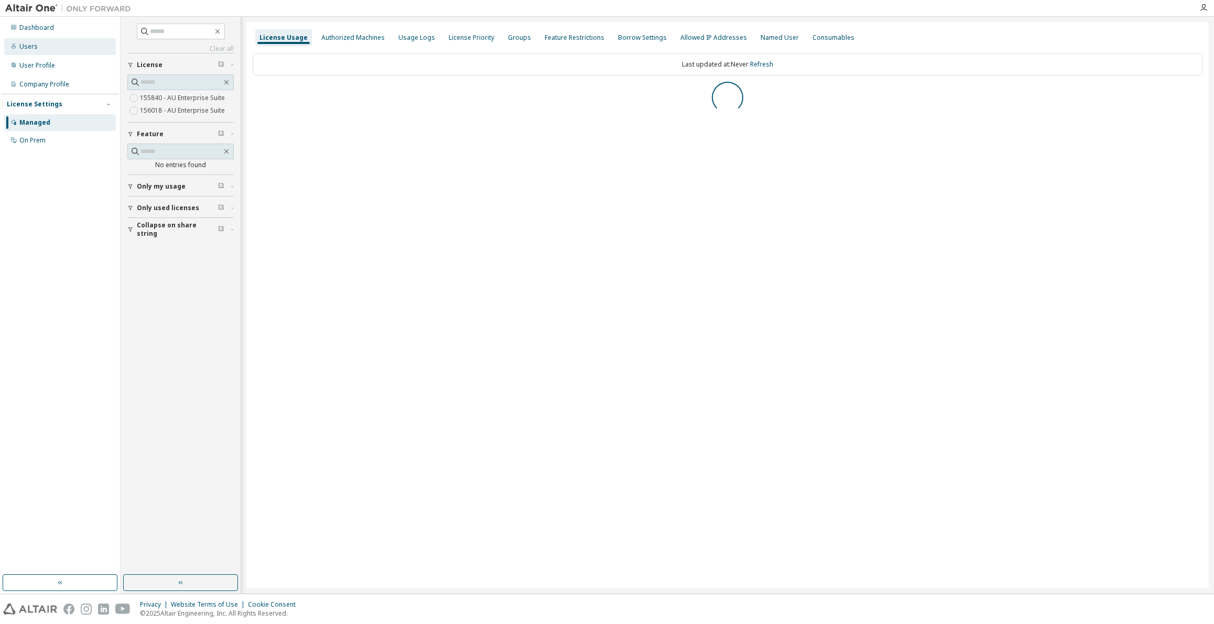
click at [31, 48] on div "Users" at bounding box center [28, 46] width 18 height 8
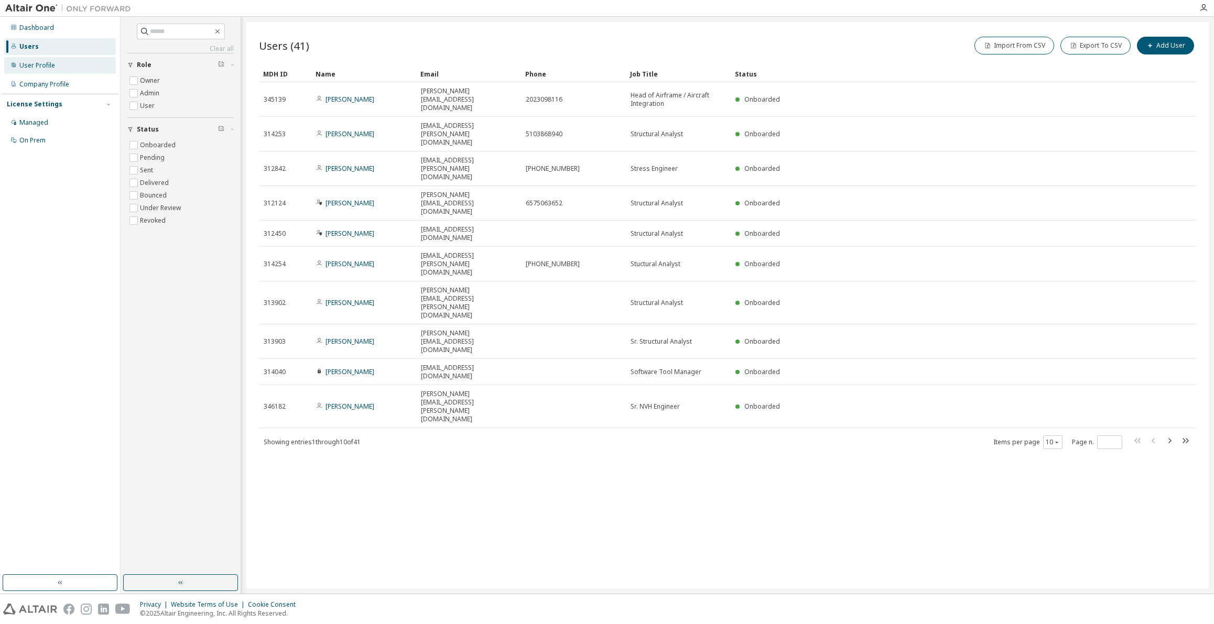
click at [40, 68] on div "User Profile" at bounding box center [37, 65] width 36 height 8
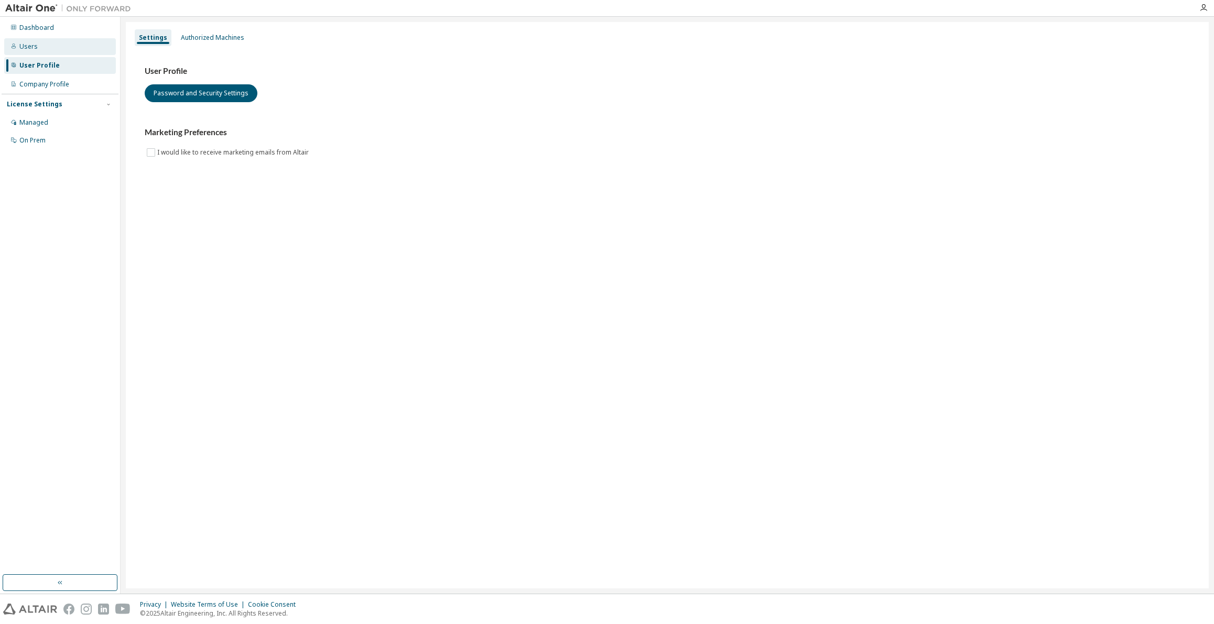
click at [57, 44] on div "Users" at bounding box center [60, 46] width 112 height 17
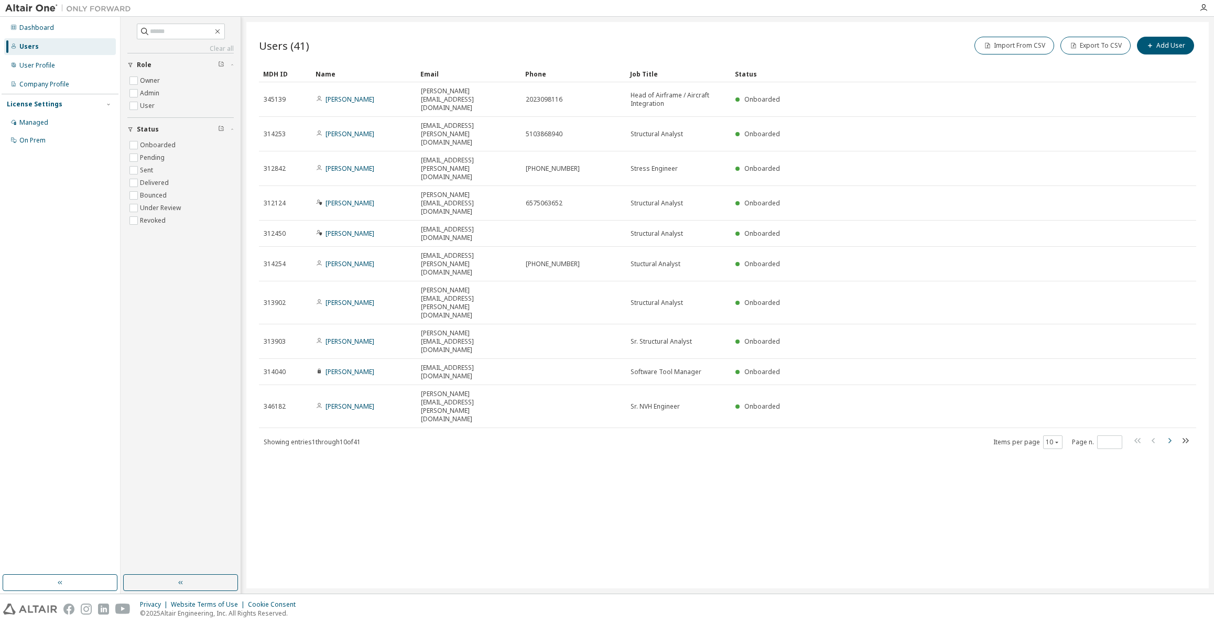
click at [1169, 438] on icon "button" at bounding box center [1170, 440] width 3 height 5
type input "*"
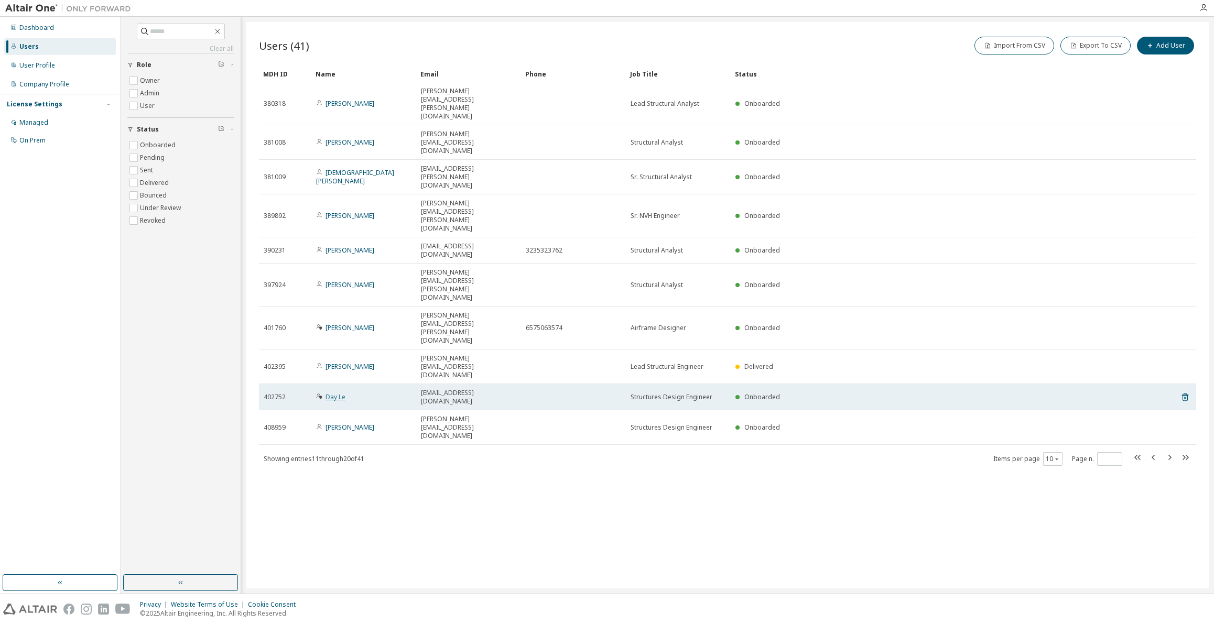
click at [340, 393] on link "Day Le" at bounding box center [336, 397] width 20 height 9
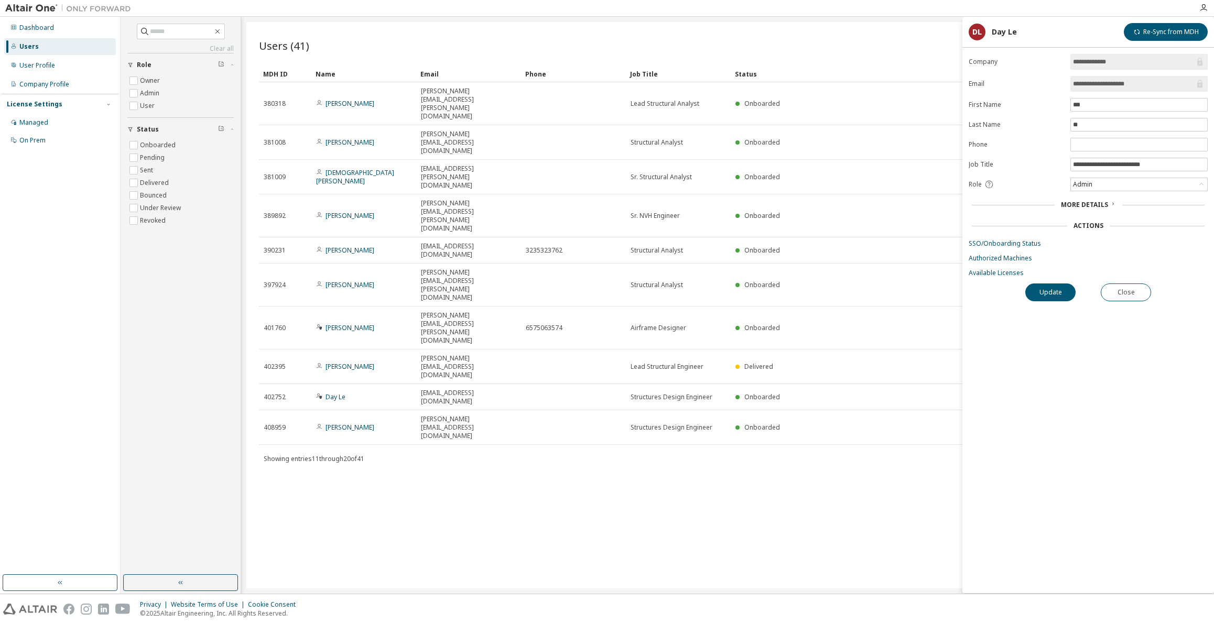
click at [1090, 202] on span "More Details" at bounding box center [1084, 204] width 47 height 9
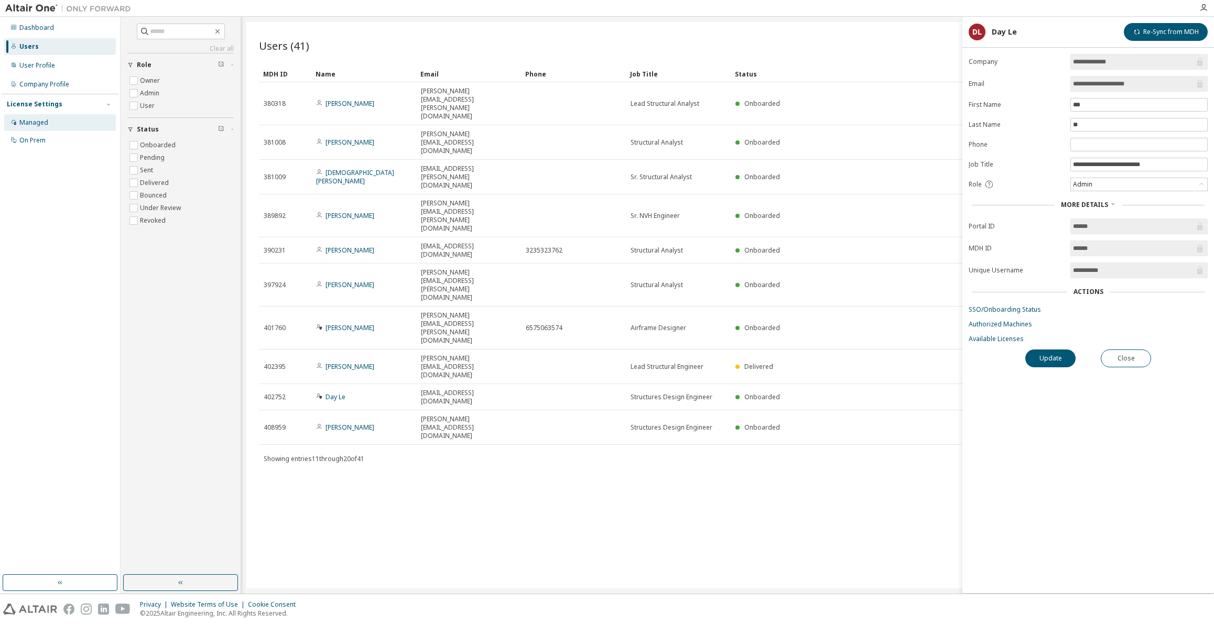
click at [38, 125] on div "Managed" at bounding box center [33, 122] width 29 height 8
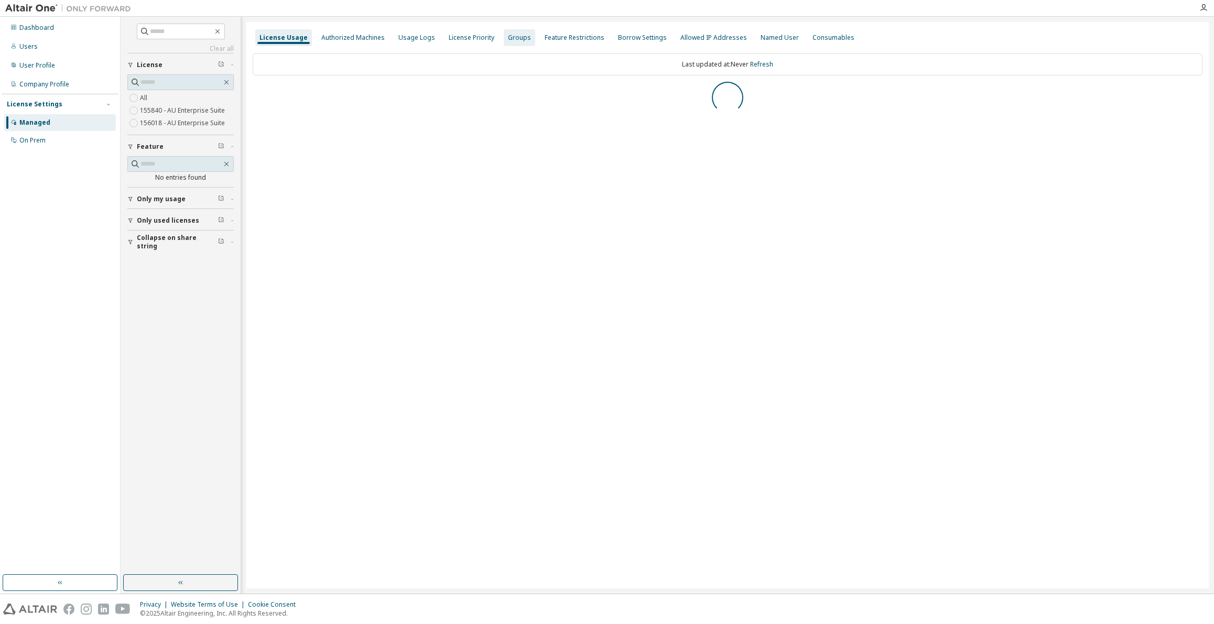
click at [514, 38] on div "Groups" at bounding box center [519, 38] width 23 height 8
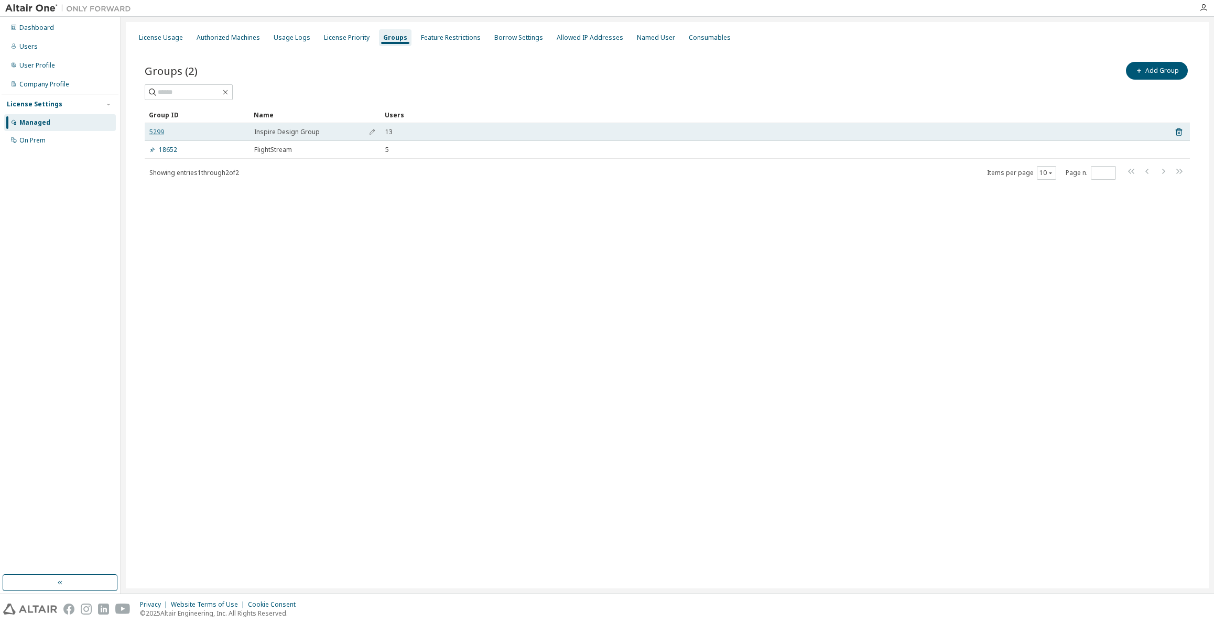
click at [158, 135] on link "5299" at bounding box center [156, 132] width 15 height 8
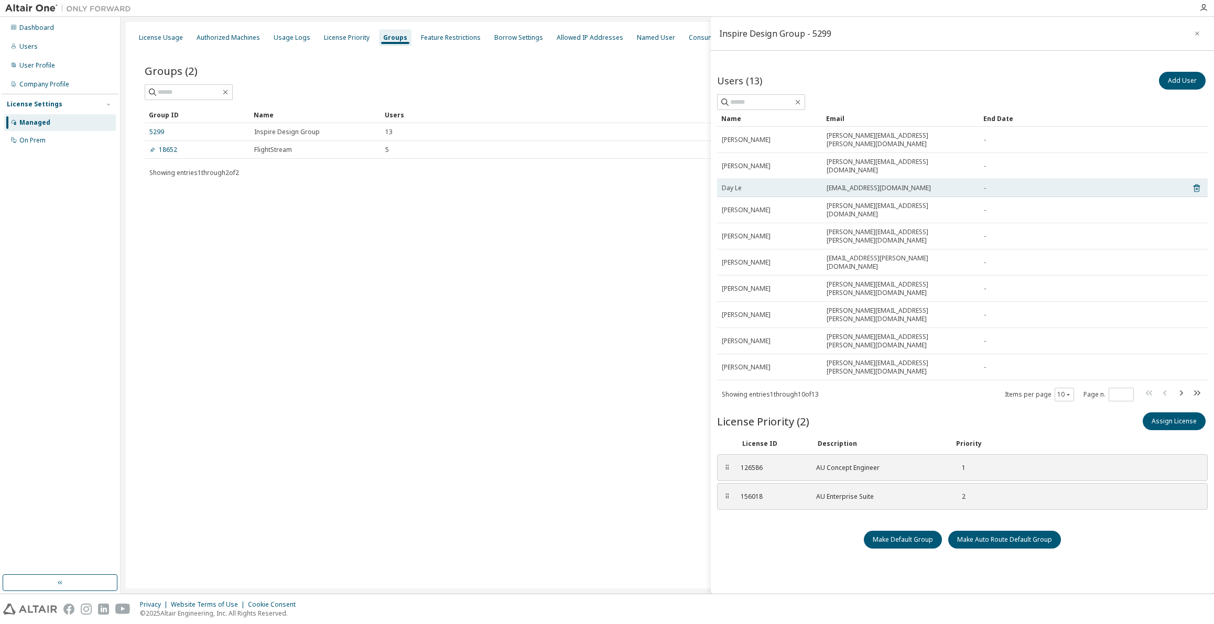
click at [759, 184] on div "Day Le" at bounding box center [769, 188] width 95 height 8
click at [730, 184] on span "Day Le" at bounding box center [732, 188] width 20 height 8
click at [989, 184] on div "-" at bounding box center [1081, 188] width 194 height 8
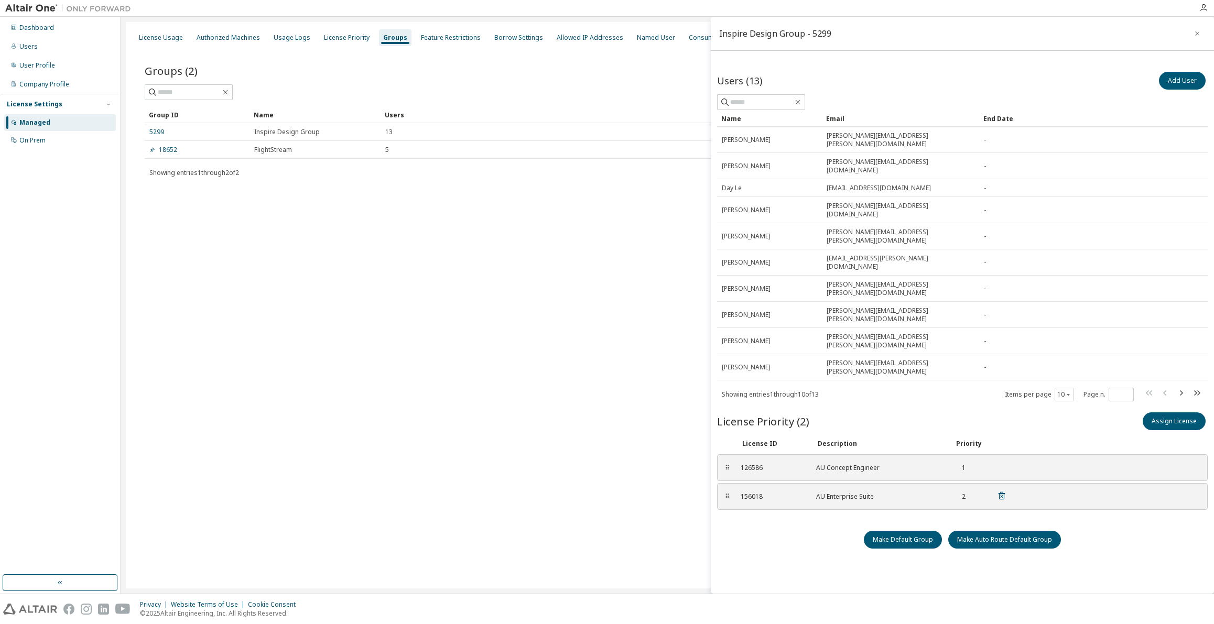
click at [861, 493] on div "AU Enterprise Suite" at bounding box center [879, 497] width 126 height 8
click at [759, 464] on div "126586" at bounding box center [772, 468] width 63 height 8
click at [1188, 413] on button "Assign License" at bounding box center [1174, 422] width 63 height 18
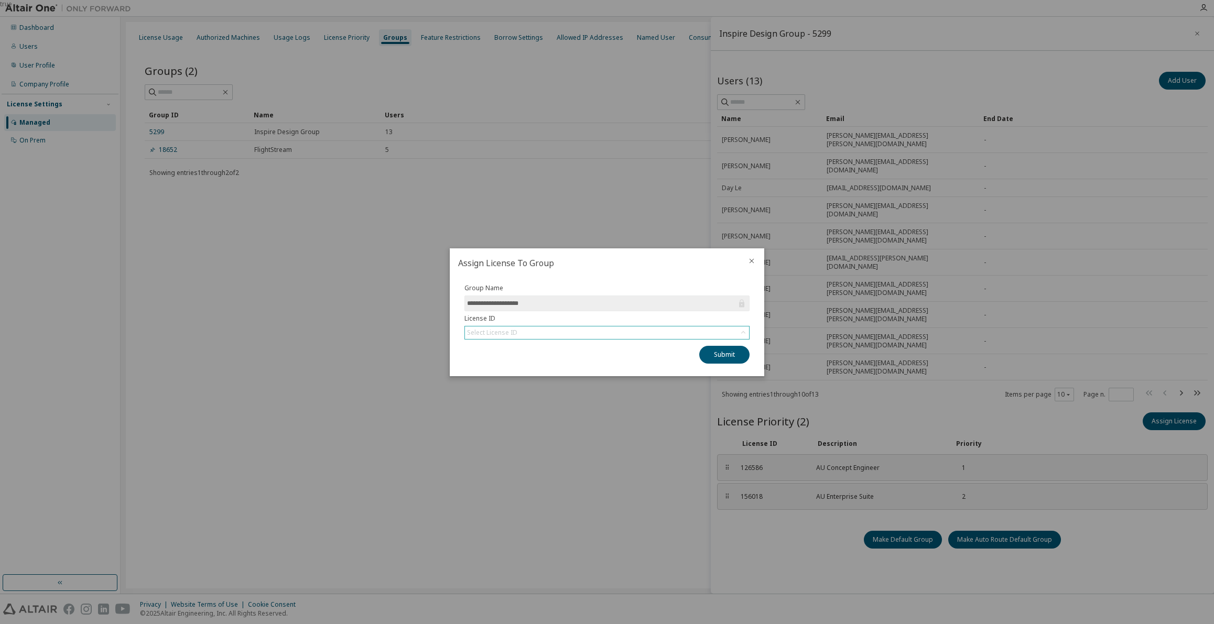
click at [745, 335] on icon at bounding box center [743, 333] width 10 height 10
drag, startPoint x: 680, startPoint y: 293, endPoint x: 713, endPoint y: 320, distance: 43.6
click at [680, 293] on label "Group Name" at bounding box center [607, 288] width 285 height 8
click at [748, 266] on div at bounding box center [751, 262] width 25 height 27
click at [744, 266] on div at bounding box center [751, 262] width 25 height 27
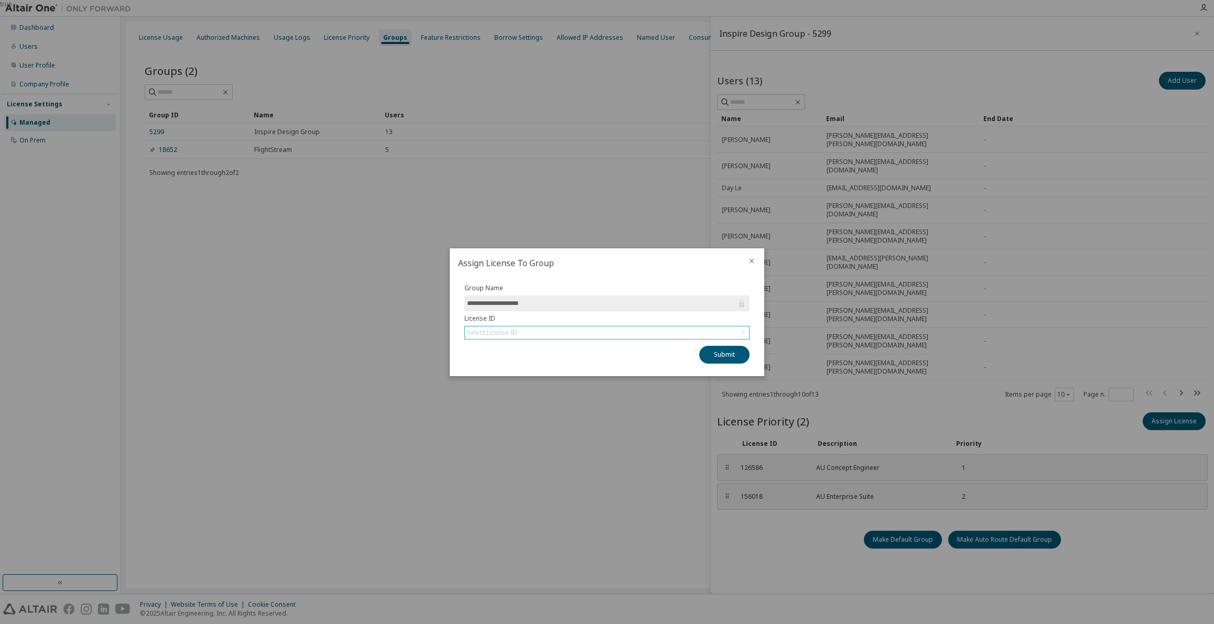
click at [753, 263] on icon "close" at bounding box center [752, 261] width 8 height 8
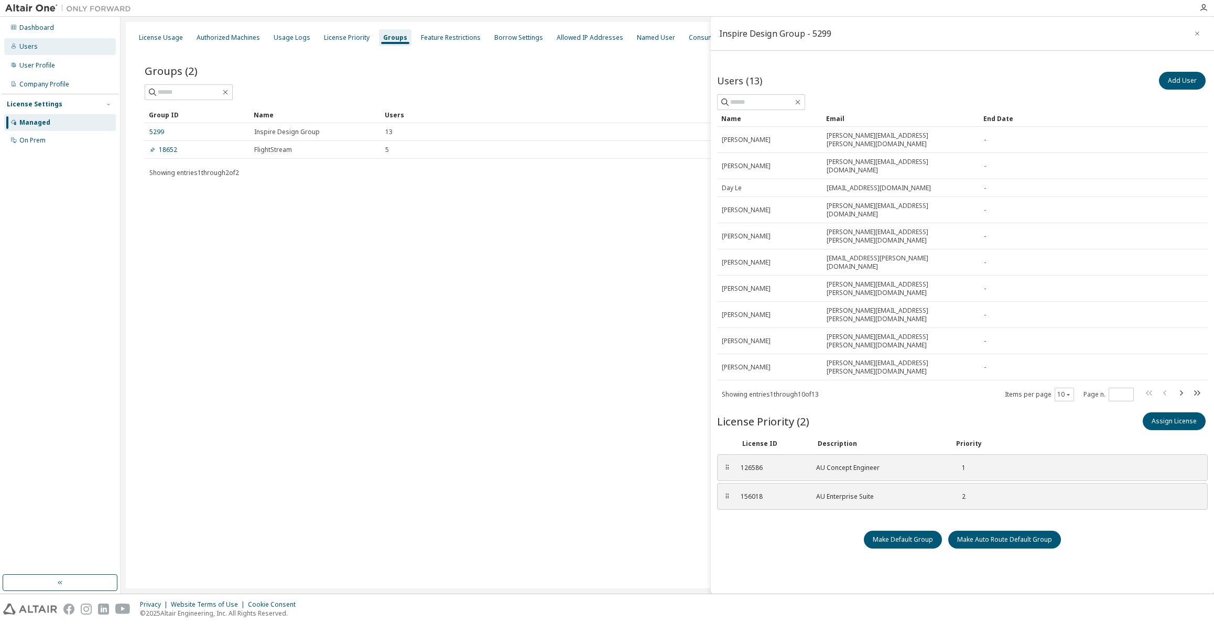
click at [72, 46] on div "Users" at bounding box center [60, 46] width 112 height 17
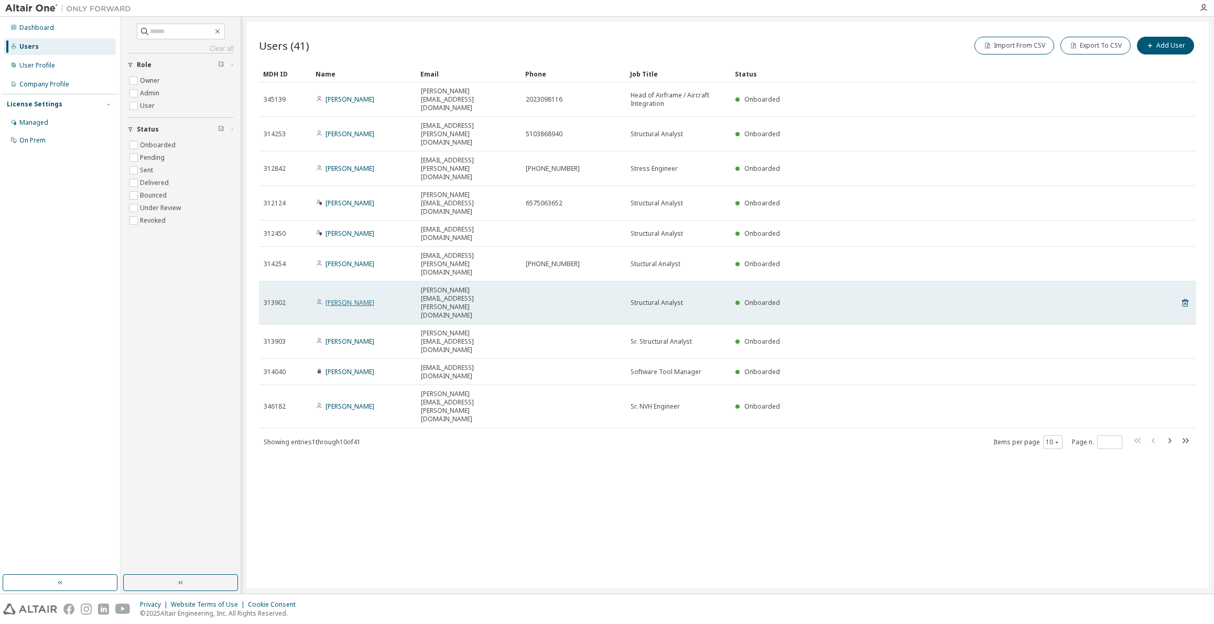
click at [354, 298] on link "[PERSON_NAME]" at bounding box center [350, 302] width 49 height 9
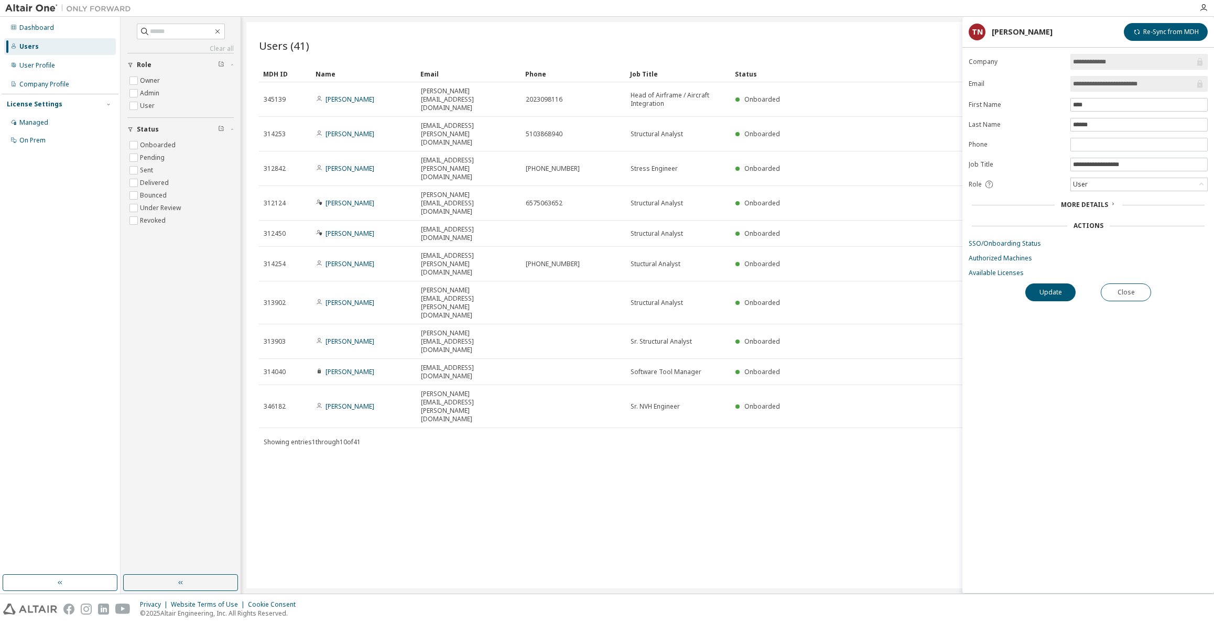
click at [1105, 206] on span "More Details" at bounding box center [1084, 204] width 47 height 9
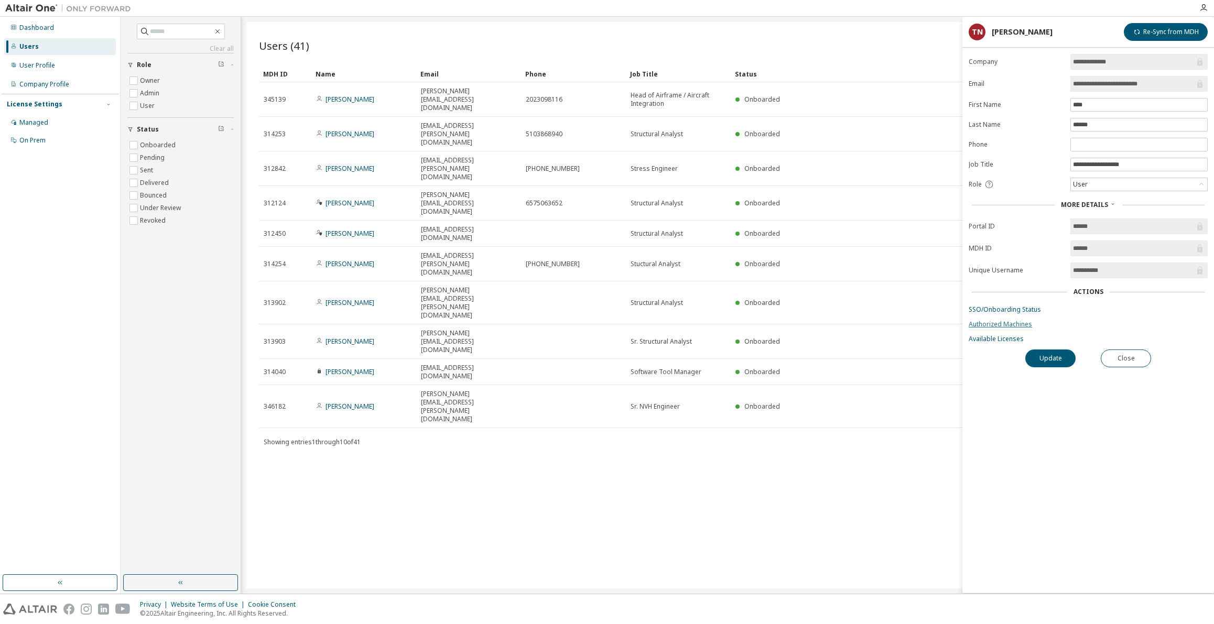
click at [1025, 325] on link "Authorized Machines" at bounding box center [1088, 324] width 239 height 8
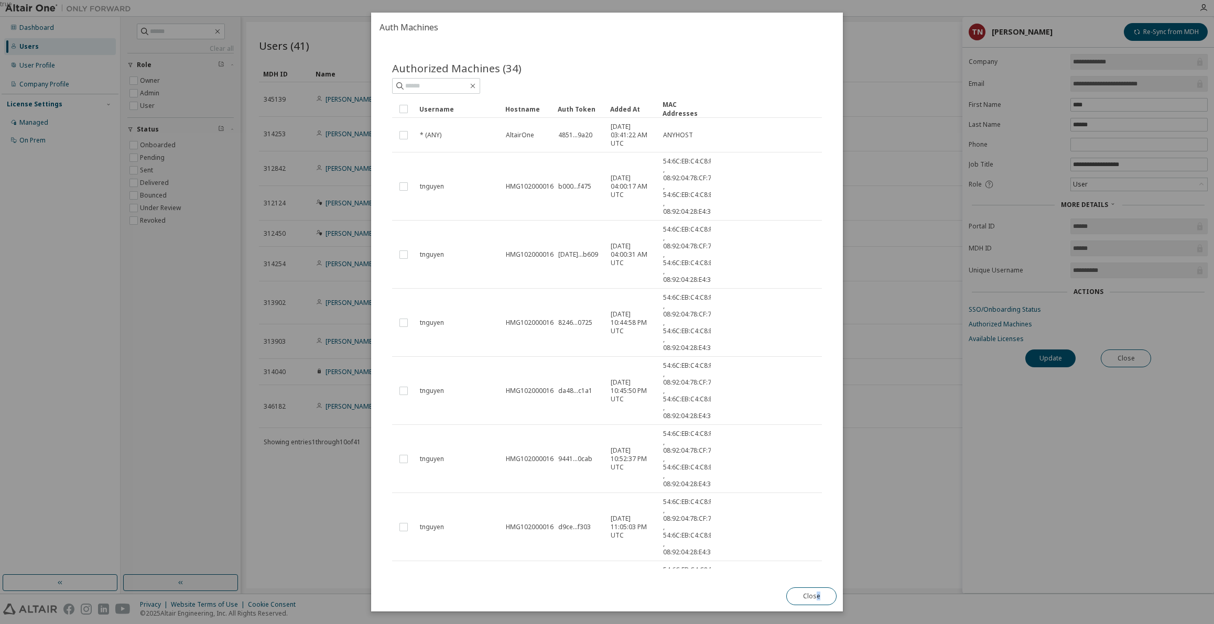
click at [817, 607] on div "Close" at bounding box center [811, 596] width 63 height 30
click at [815, 600] on button "Close" at bounding box center [812, 597] width 50 height 18
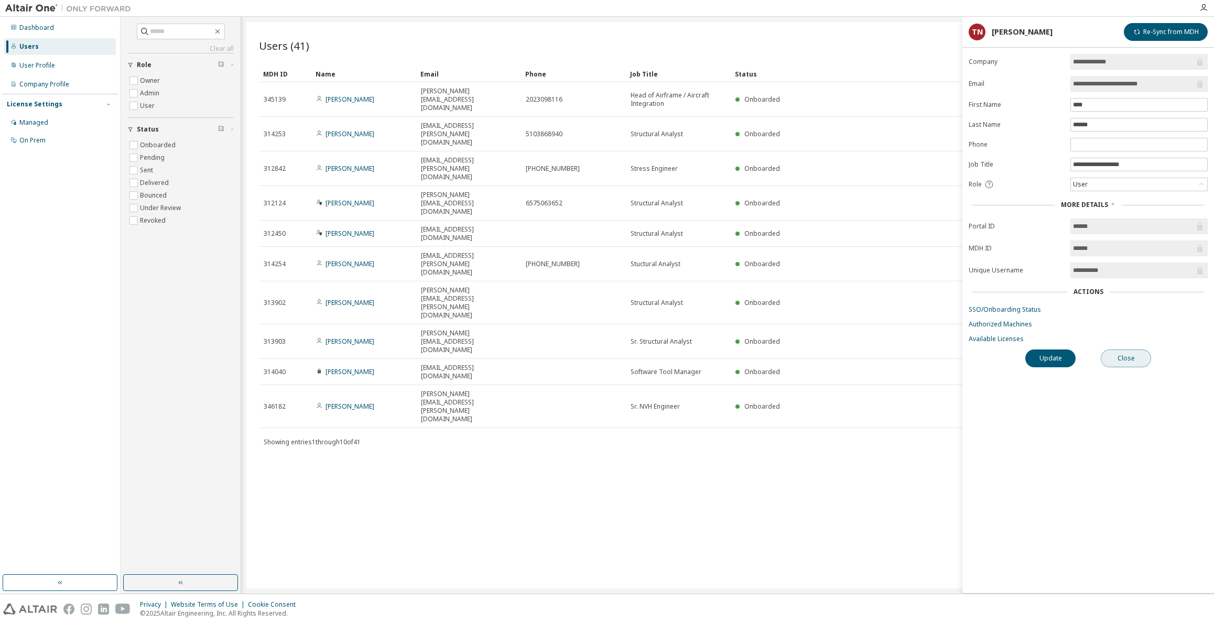
click at [1129, 358] on button "Close" at bounding box center [1126, 359] width 50 height 18
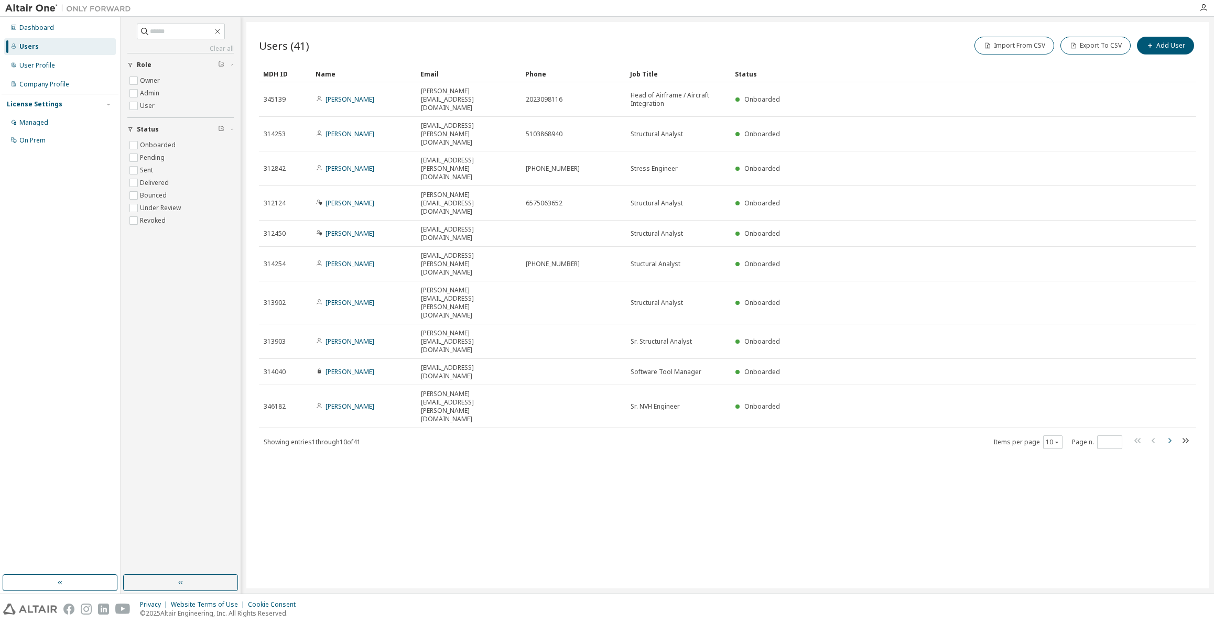
click at [1170, 435] on icon "button" at bounding box center [1170, 441] width 13 height 13
type input "*"
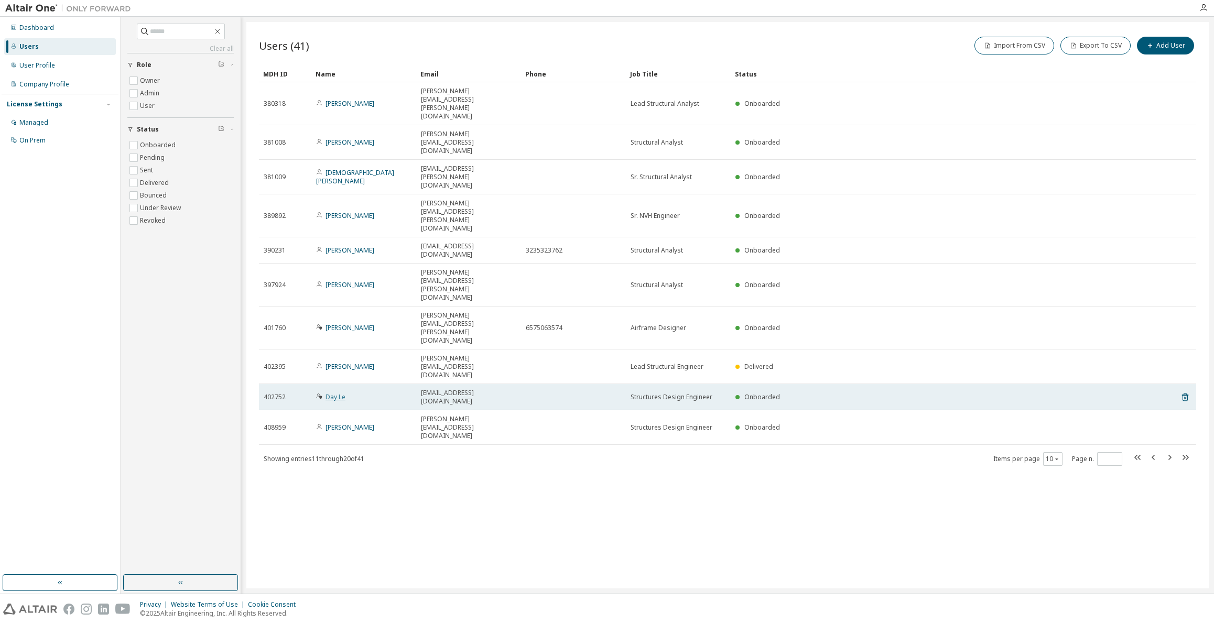
click at [338, 393] on link "Day Le" at bounding box center [336, 397] width 20 height 9
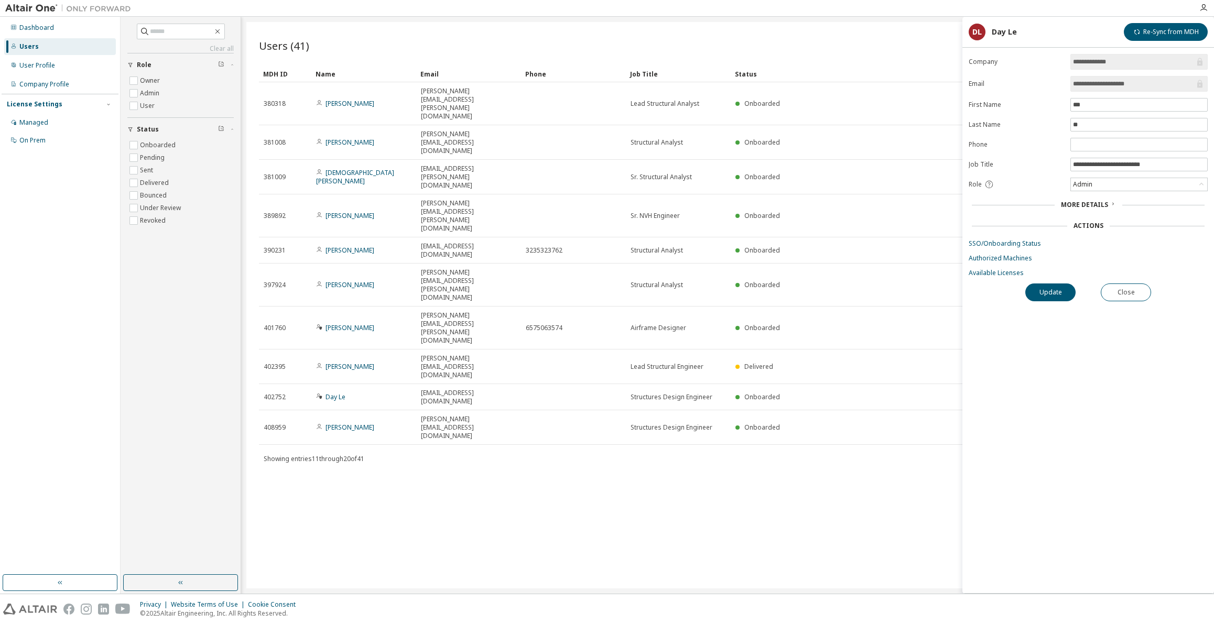
click at [1107, 205] on div "More Details" at bounding box center [1088, 205] width 55 height 8
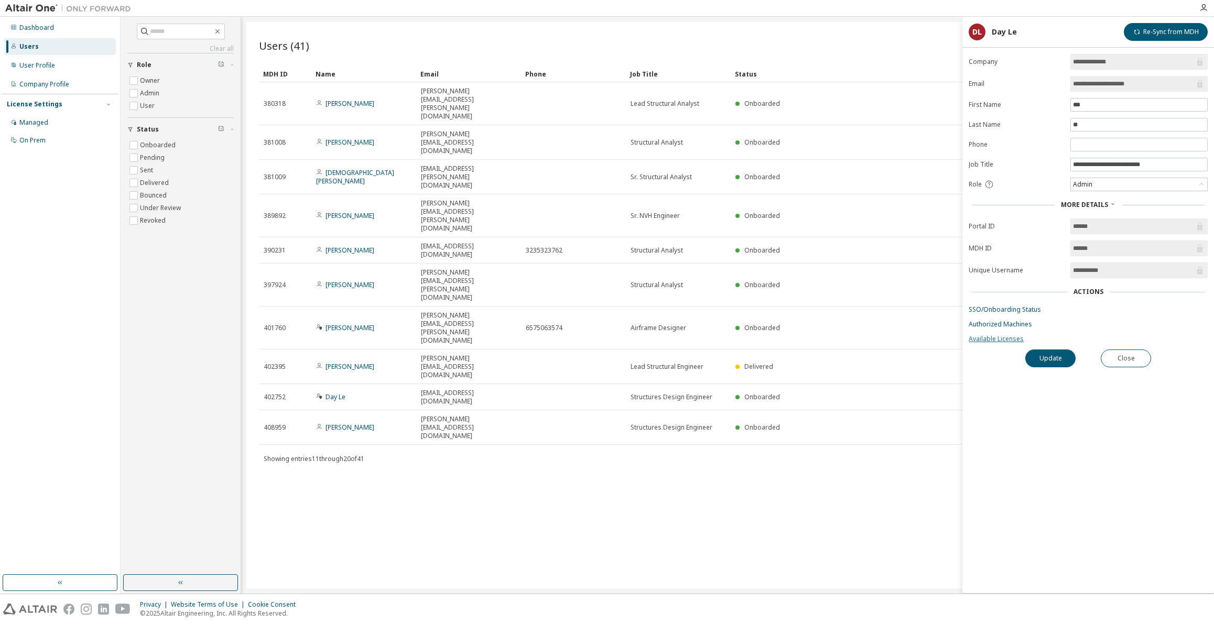
click at [1007, 339] on link "Available Licenses" at bounding box center [1088, 339] width 239 height 8
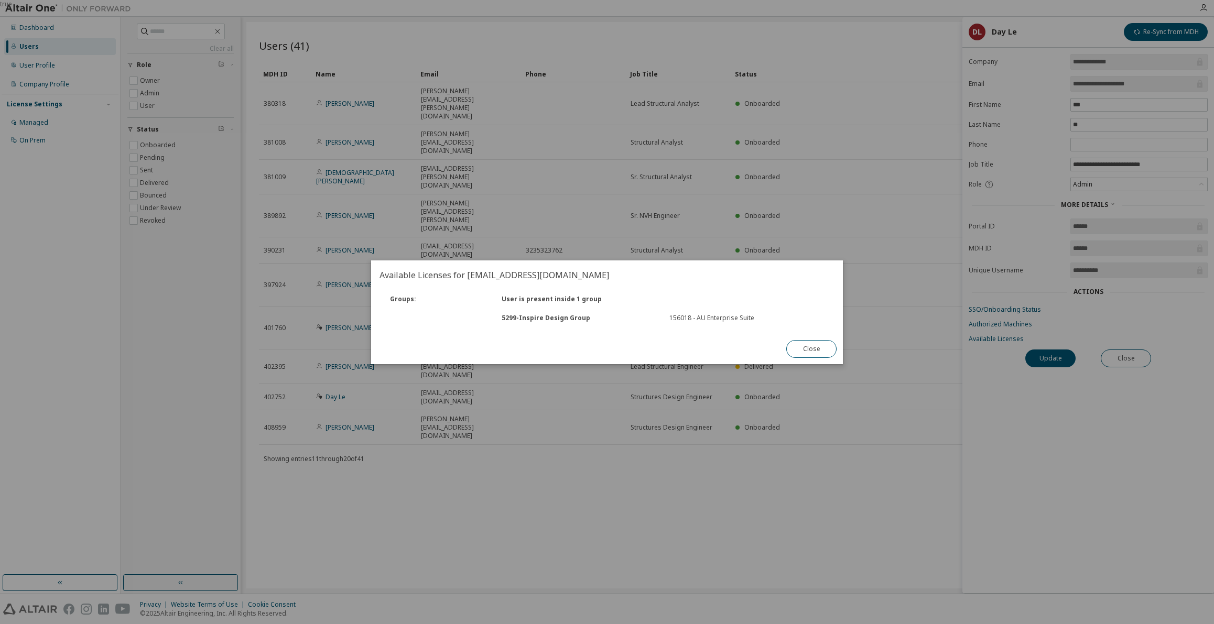
click at [822, 357] on button "Close" at bounding box center [812, 349] width 50 height 18
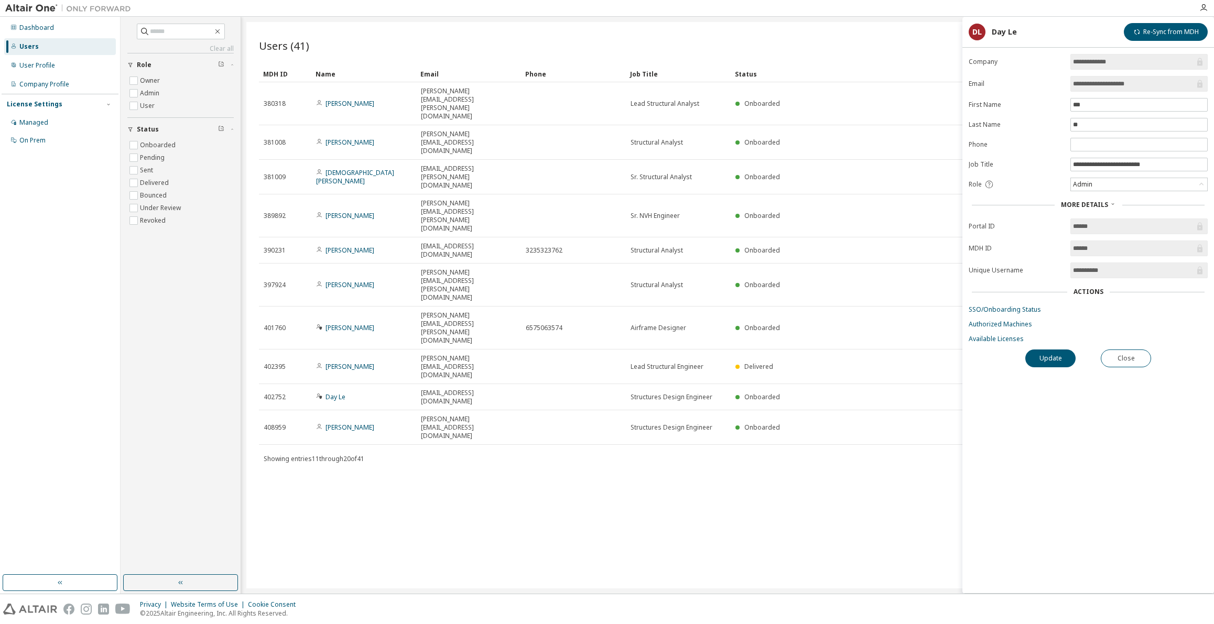
click at [989, 184] on icon at bounding box center [989, 184] width 9 height 9
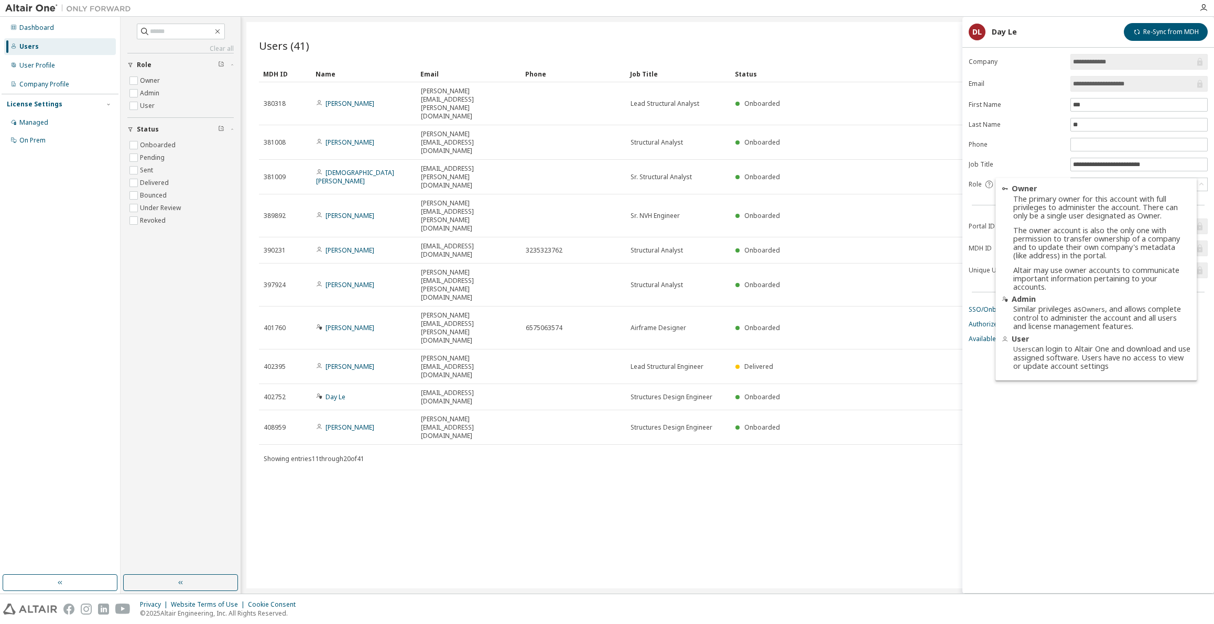
click at [759, 423] on div "Users (41) Import From CSV Export To CSV Add User Clear Load Save Save As Field…" at bounding box center [727, 305] width 963 height 567
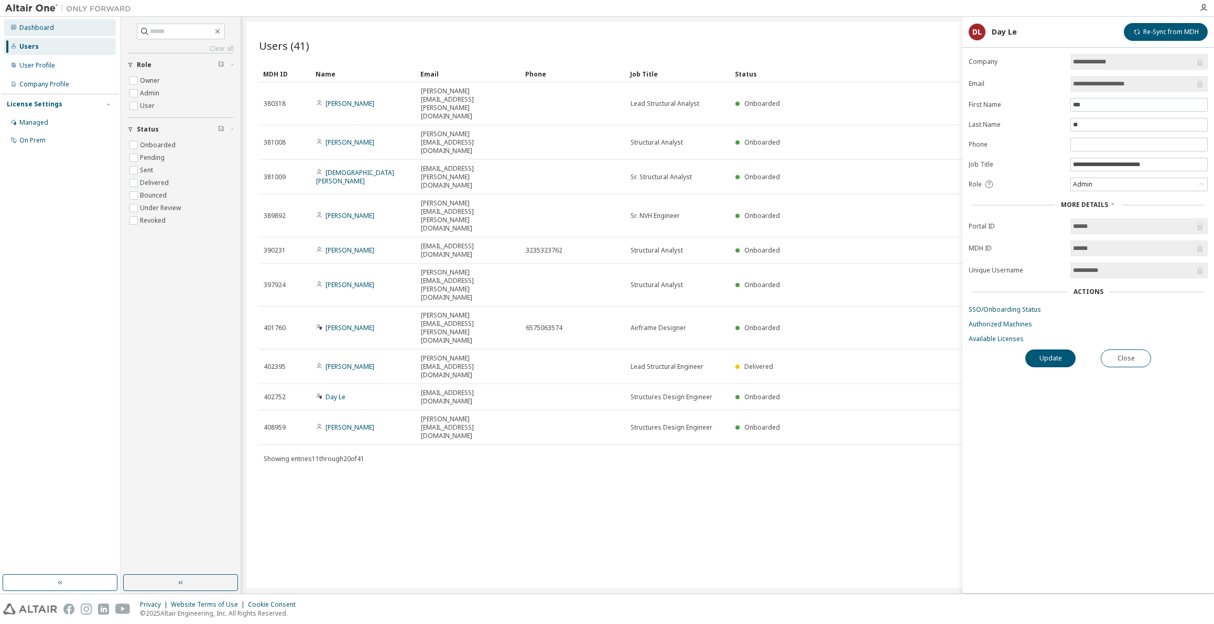
click at [44, 27] on div "Dashboard" at bounding box center [36, 28] width 35 height 8
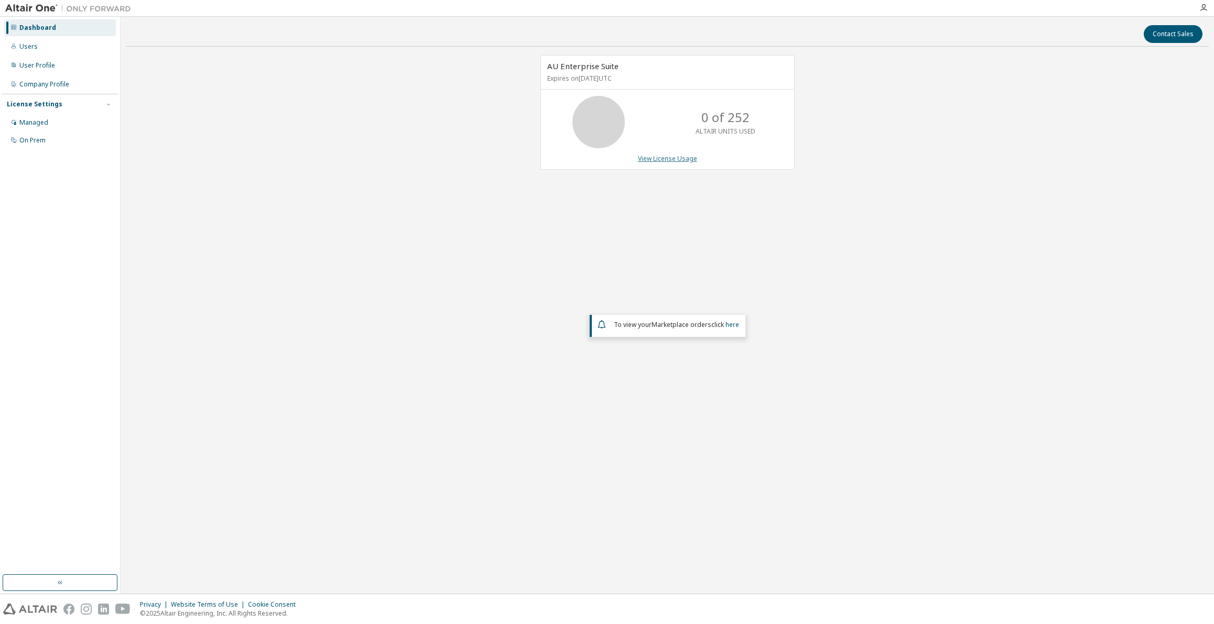
click at [681, 159] on link "View License Usage" at bounding box center [667, 158] width 59 height 9
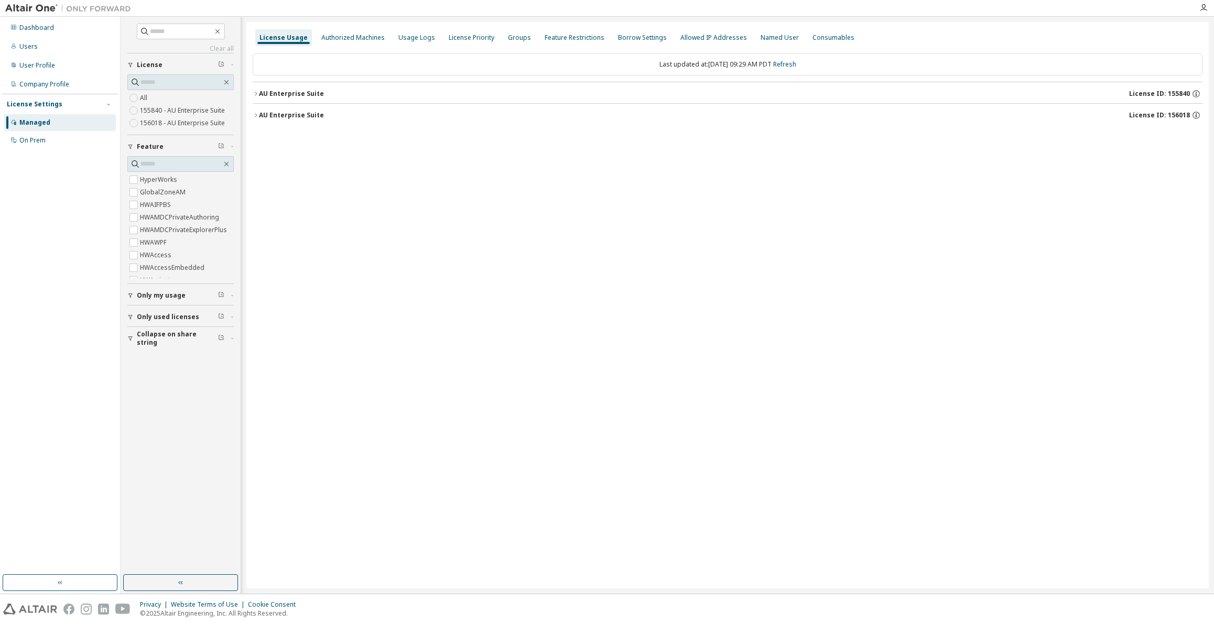
click at [256, 94] on icon "button" at bounding box center [256, 94] width 6 height 6
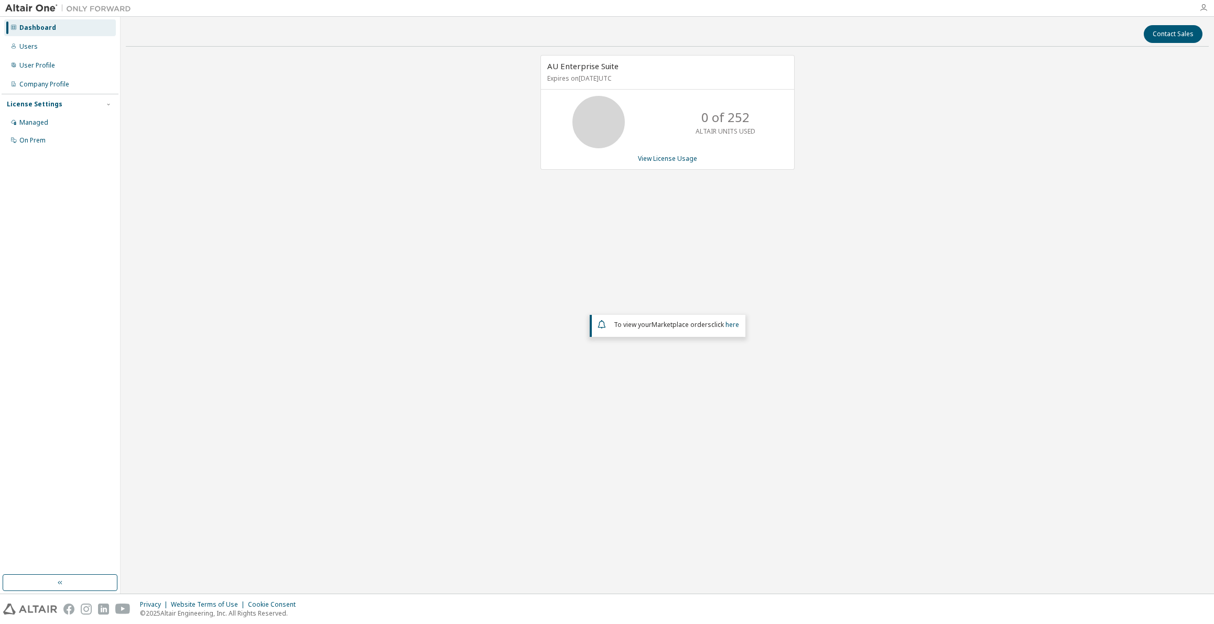
click at [1206, 7] on icon "button" at bounding box center [1204, 8] width 8 height 8
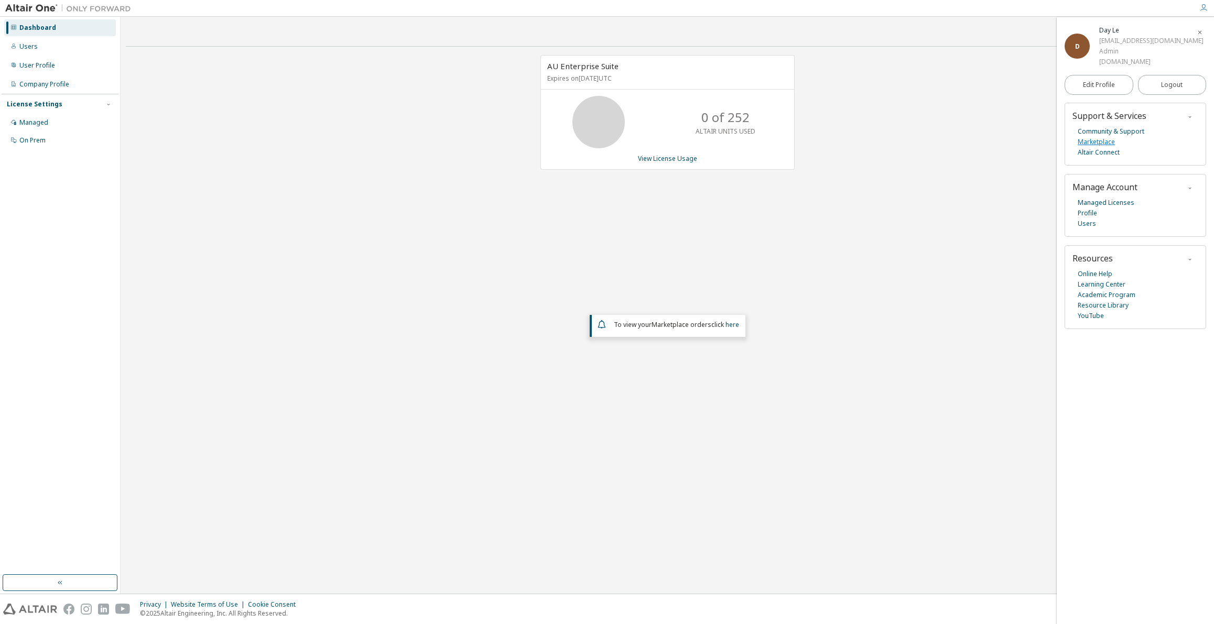
click at [1111, 143] on link "Marketplace" at bounding box center [1096, 142] width 37 height 10
